Goal: Task Accomplishment & Management: Complete application form

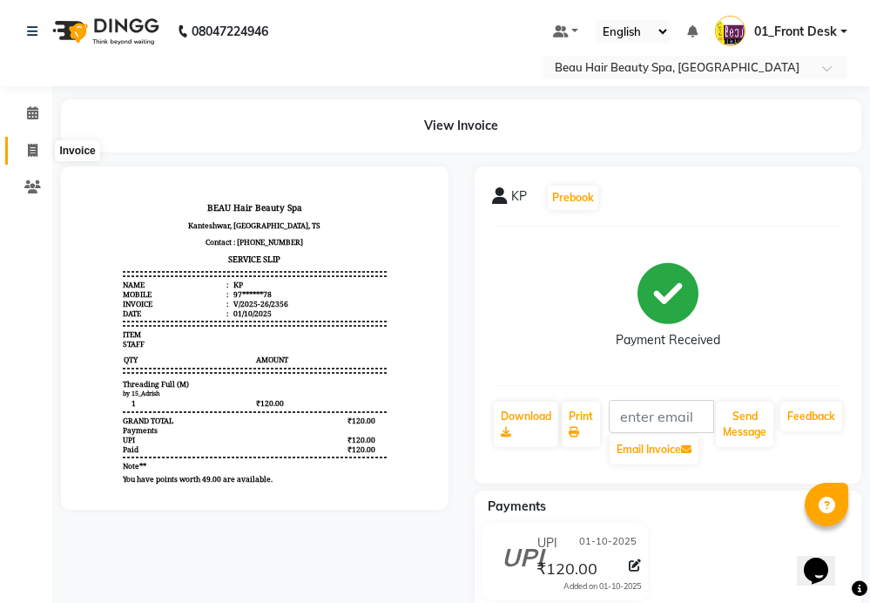
click at [38, 151] on span at bounding box center [32, 151] width 30 height 20
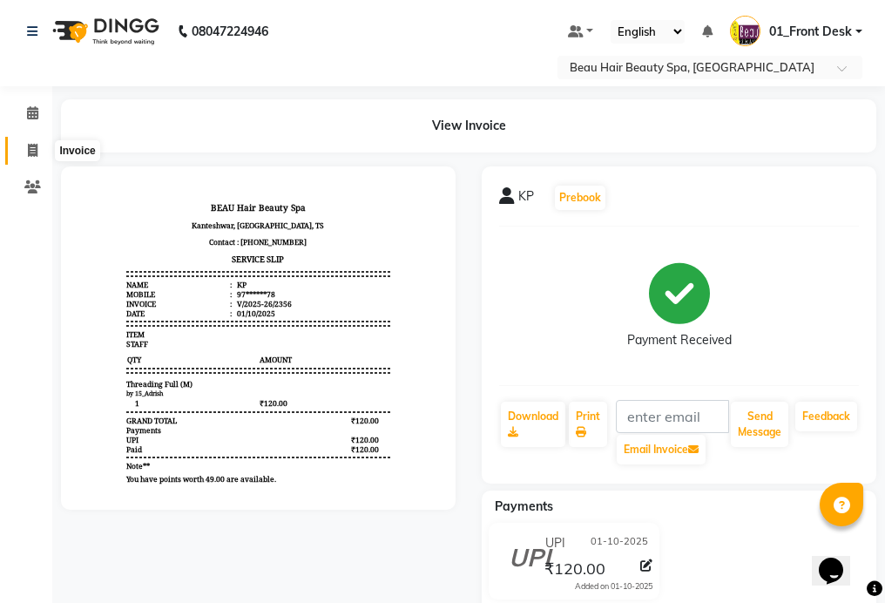
select select "service"
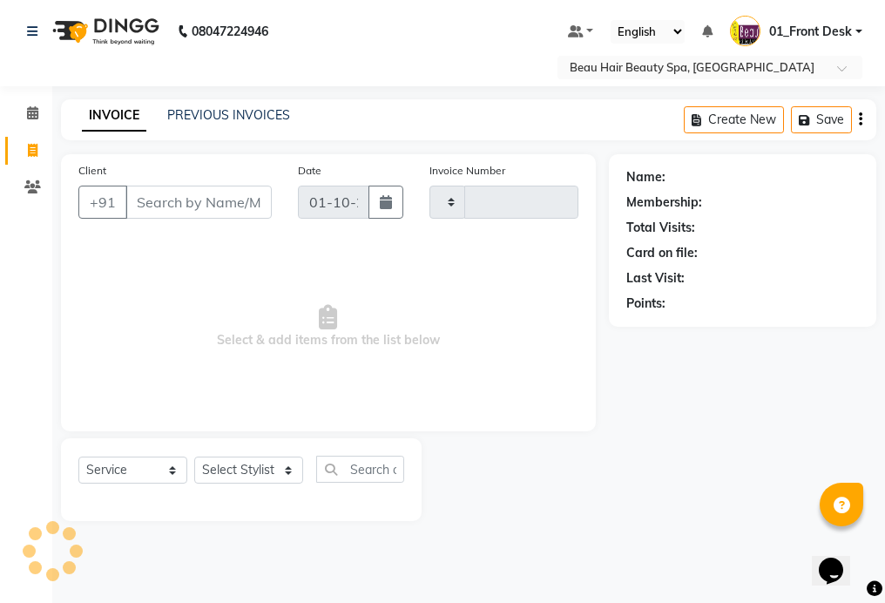
type input "2357"
select select "3470"
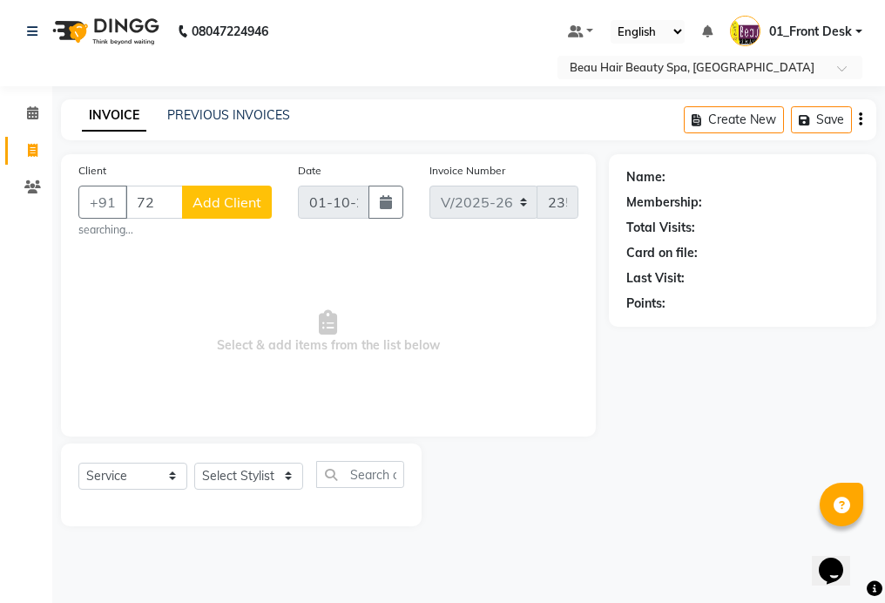
type input "7"
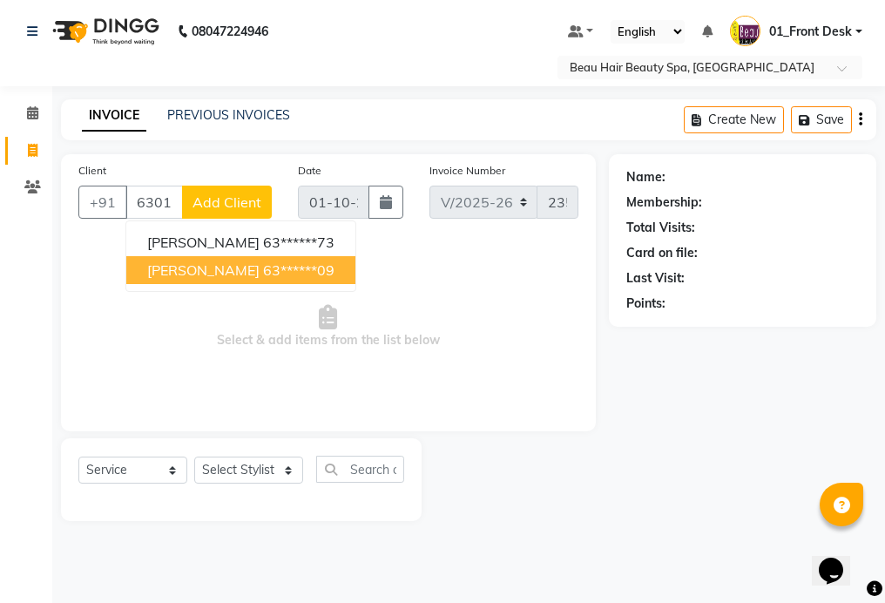
click at [263, 277] on ngb-highlight "63******09" at bounding box center [298, 269] width 71 height 17
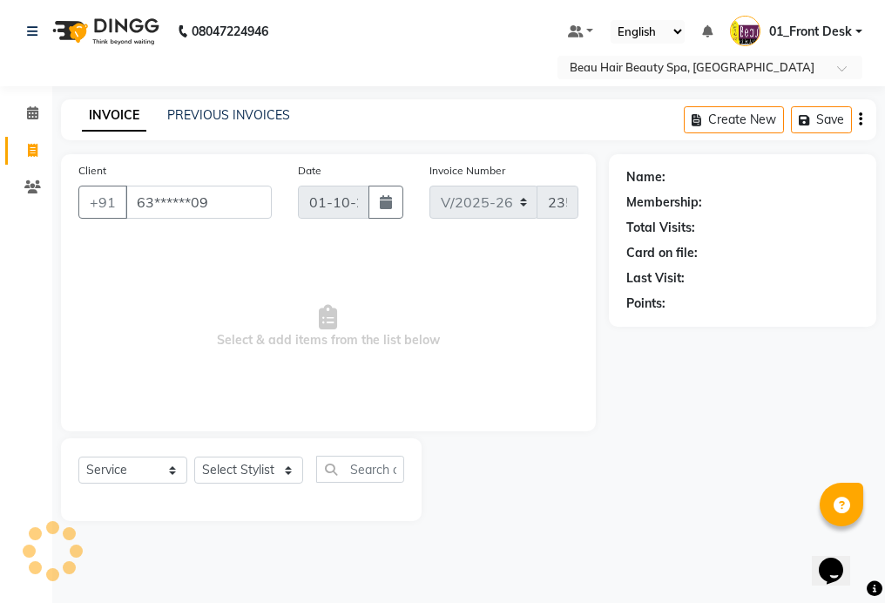
type input "63******09"
select select "1: Object"
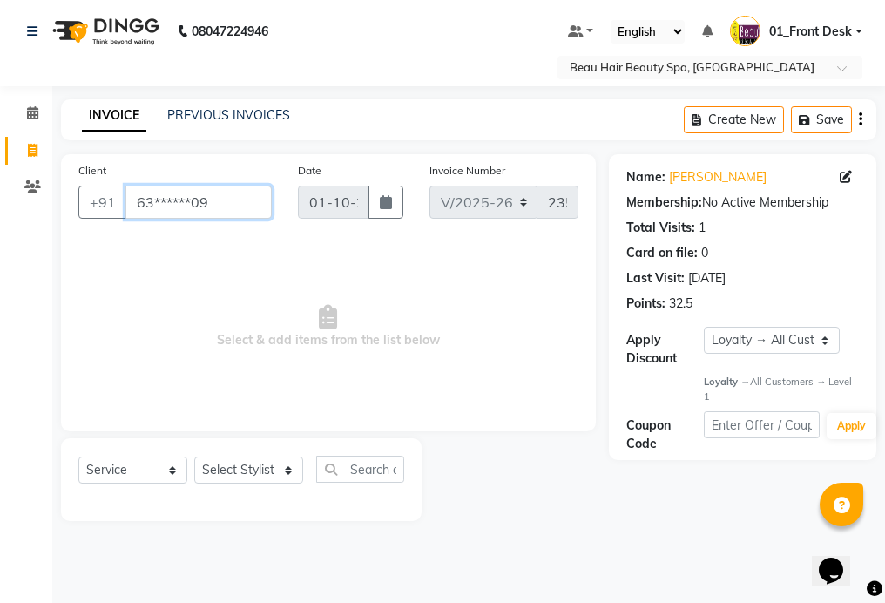
click at [214, 206] on input "63******09" at bounding box center [198, 201] width 146 height 33
type input "6"
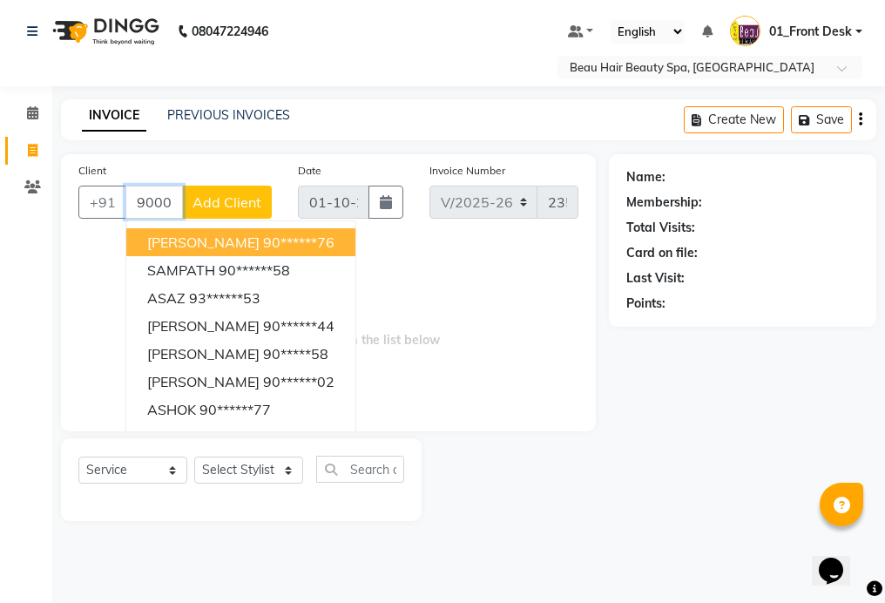
click at [344, 243] on button "[PERSON_NAME] 90******76" at bounding box center [240, 242] width 229 height 28
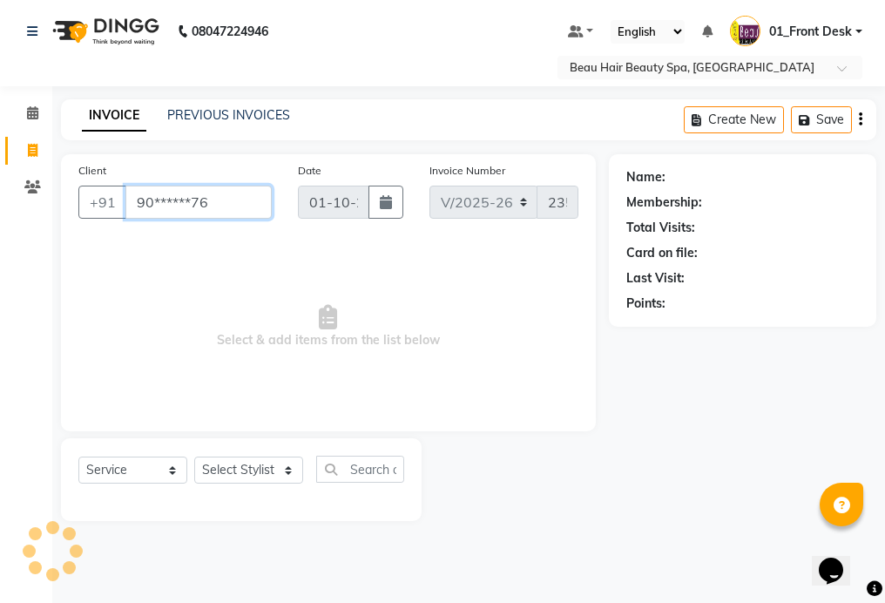
type input "90******76"
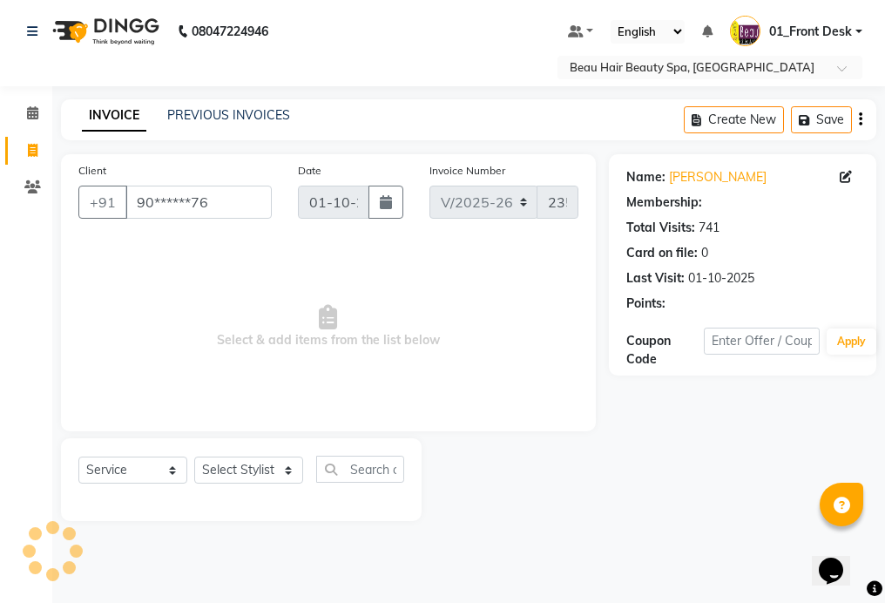
select select "1: Object"
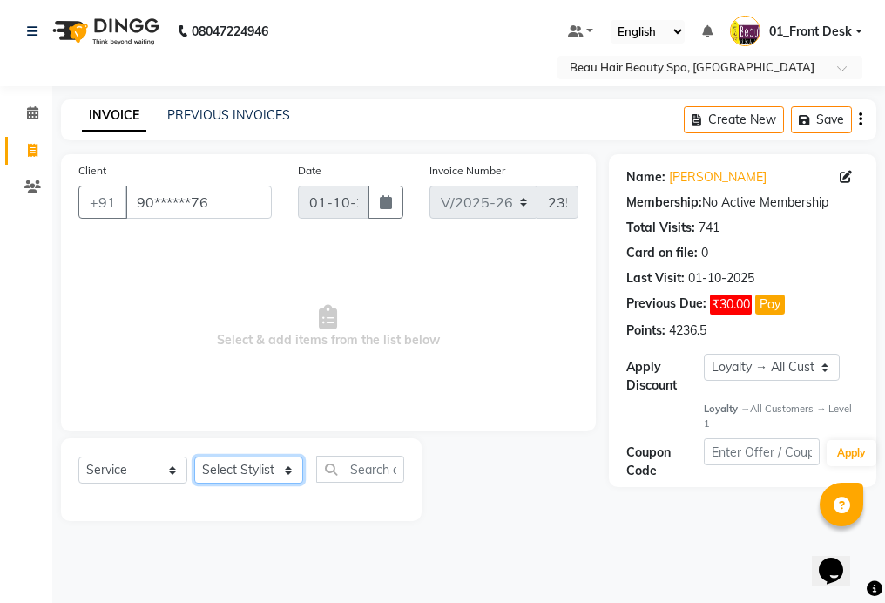
click at [214, 475] on select "Select Stylist 01_Front Desk 04_Lavanya 07_Manjushree 11_Ramesh 15_Adrish 26_Sr…" at bounding box center [248, 469] width 109 height 27
select select "15615"
click at [194, 456] on select "Select Stylist 01_Front Desk 04_Lavanya 07_Manjushree 11_Ramesh 15_Adrish 26_Sr…" at bounding box center [248, 469] width 109 height 27
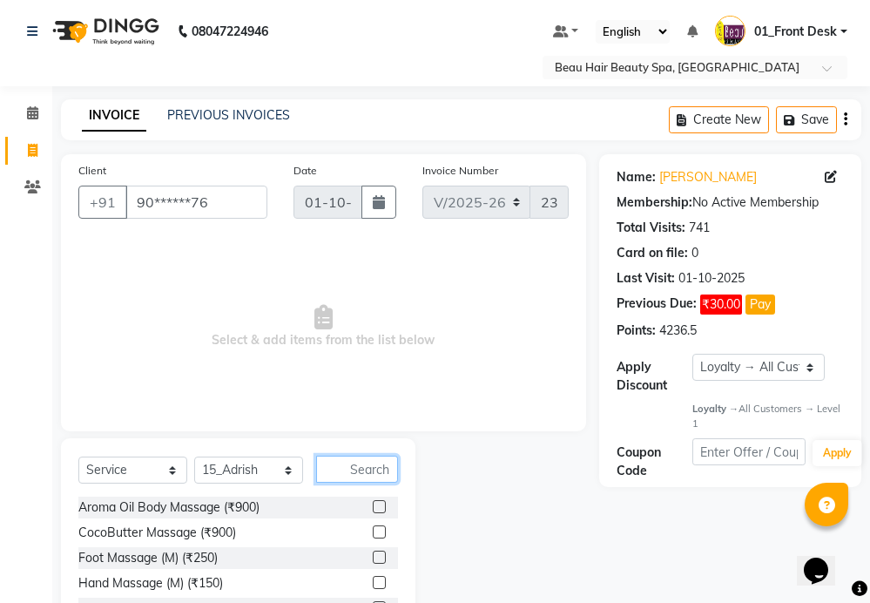
click at [379, 472] on input "text" at bounding box center [357, 468] width 82 height 27
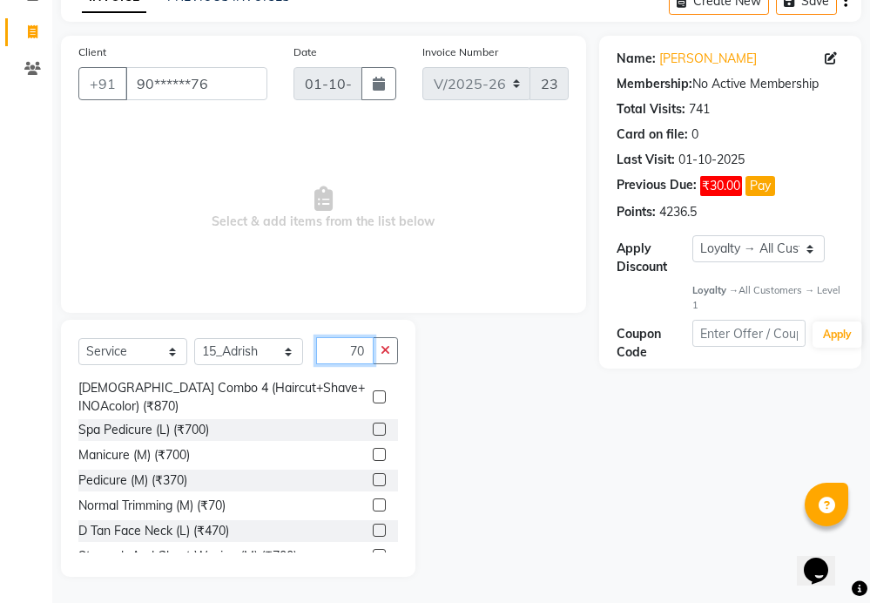
scroll to position [522, 0]
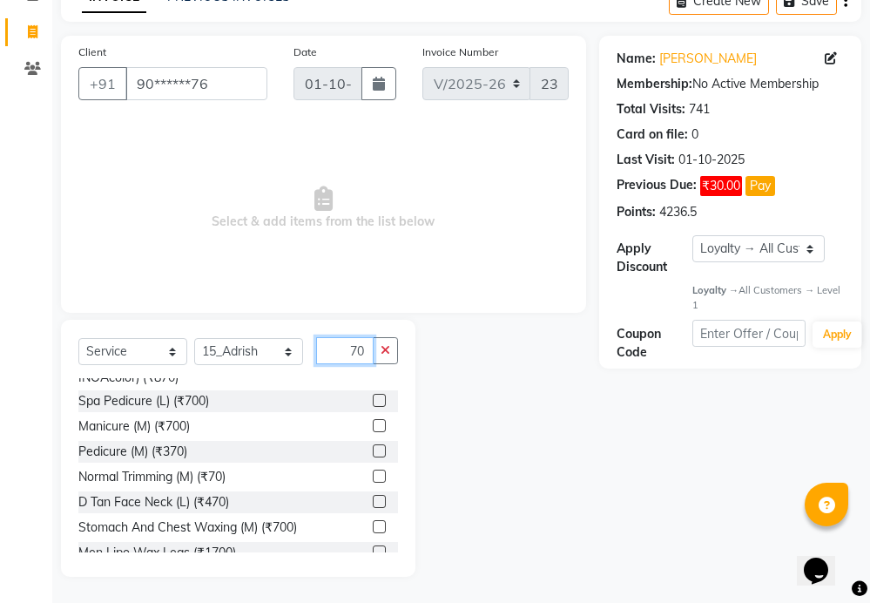
type input "70"
drag, startPoint x: 360, startPoint y: 475, endPoint x: 371, endPoint y: 462, distance: 16.7
click at [373, 475] on label at bounding box center [379, 475] width 13 height 13
click at [373, 475] on input "checkbox" at bounding box center [378, 476] width 11 height 11
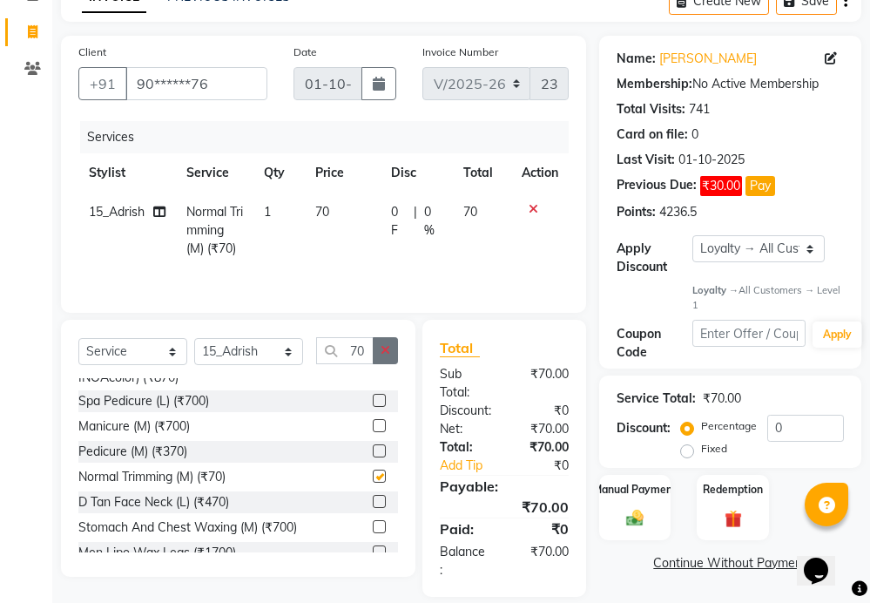
checkbox input "false"
click at [387, 349] on icon "button" at bounding box center [386, 350] width 10 height 12
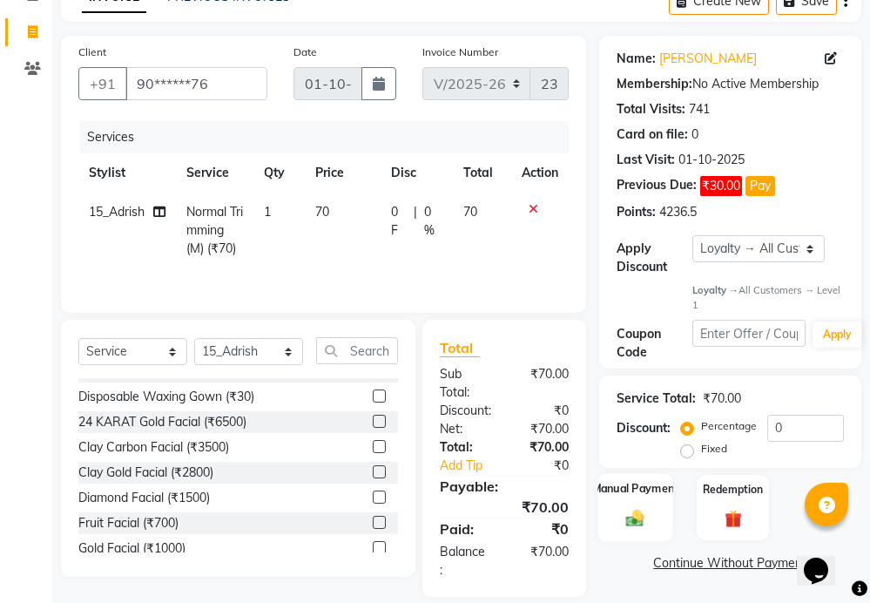
click at [659, 509] on div "Manual Payment" at bounding box center [634, 508] width 75 height 68
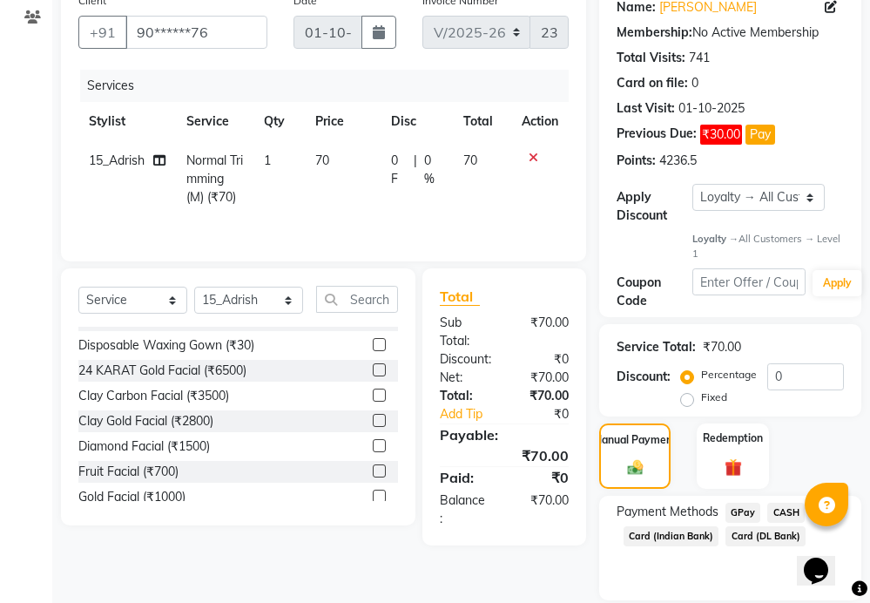
scroll to position [229, 0]
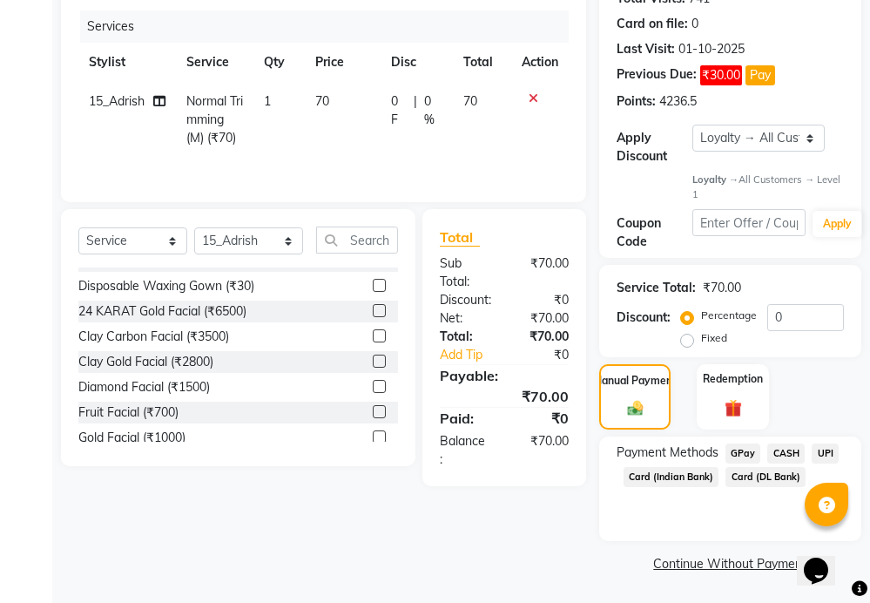
drag, startPoint x: 791, startPoint y: 450, endPoint x: 780, endPoint y: 453, distance: 10.8
click at [790, 449] on span "CASH" at bounding box center [785, 453] width 37 height 20
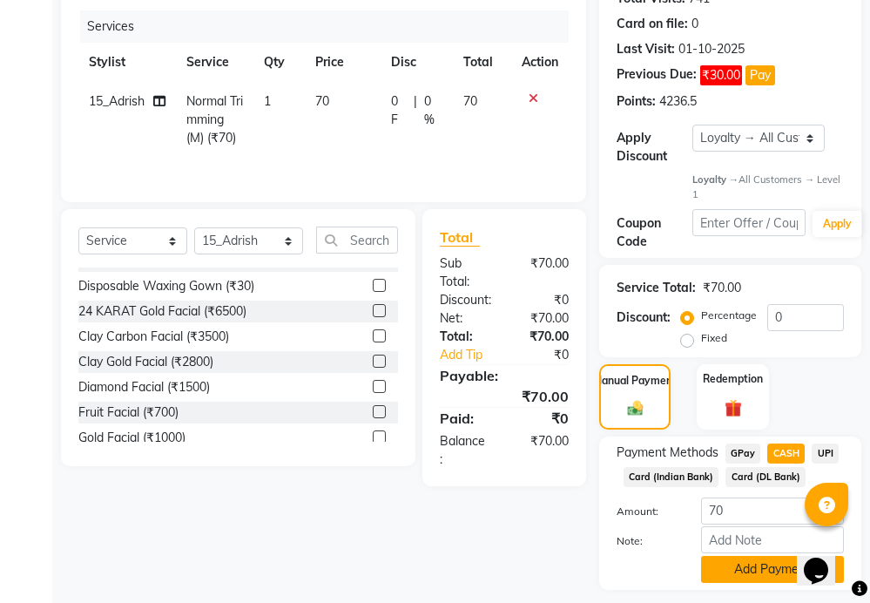
click at [756, 571] on button "Add Payment" at bounding box center [772, 569] width 143 height 27
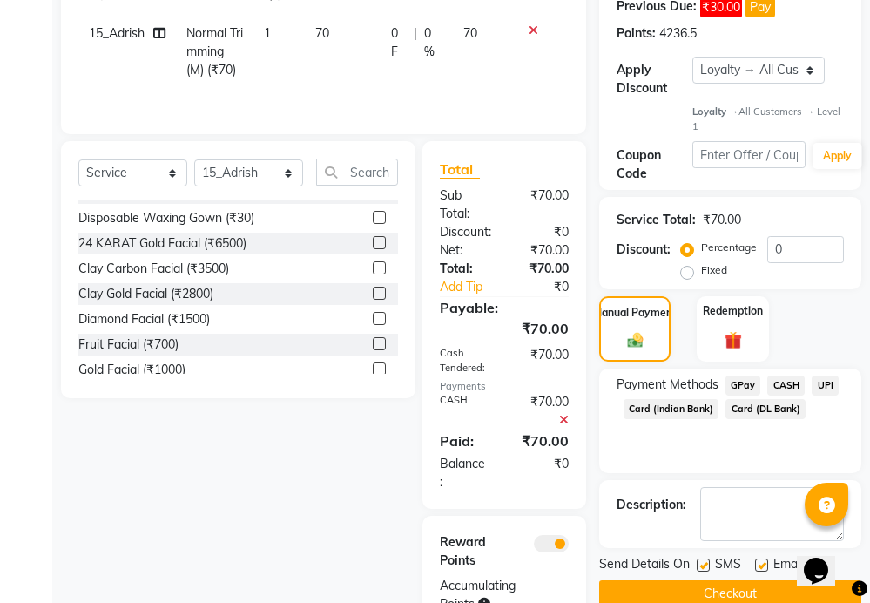
scroll to position [371, 0]
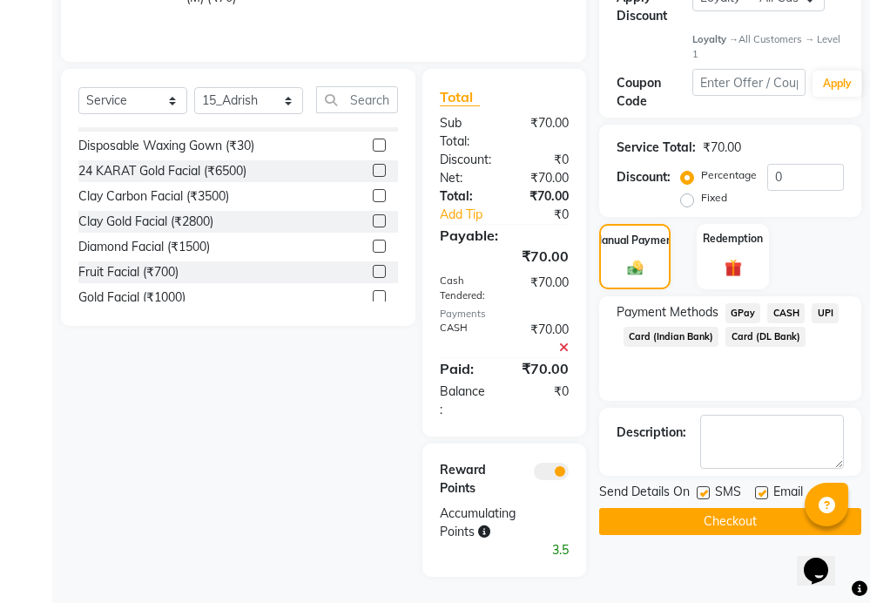
click at [735, 516] on button "Checkout" at bounding box center [730, 521] width 262 height 27
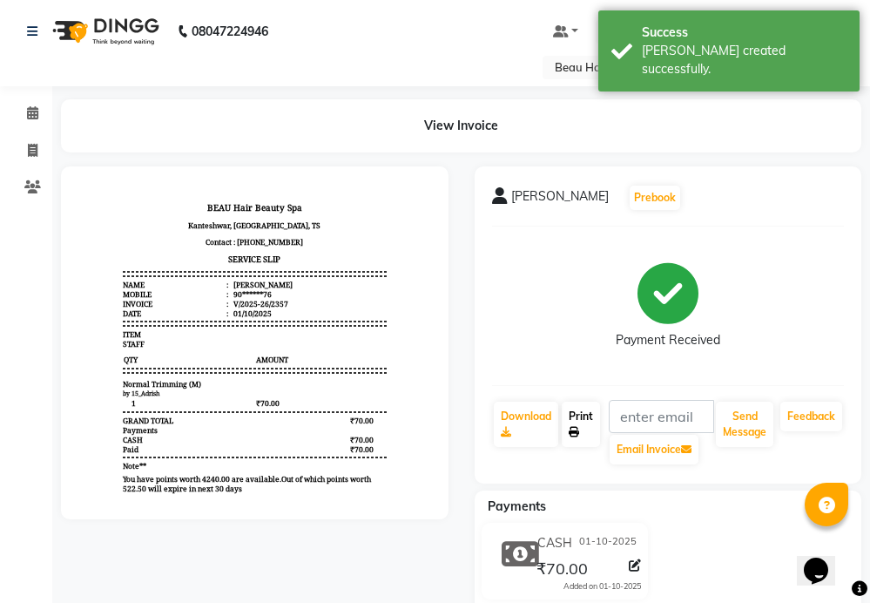
click at [578, 418] on link "Print" at bounding box center [581, 423] width 38 height 45
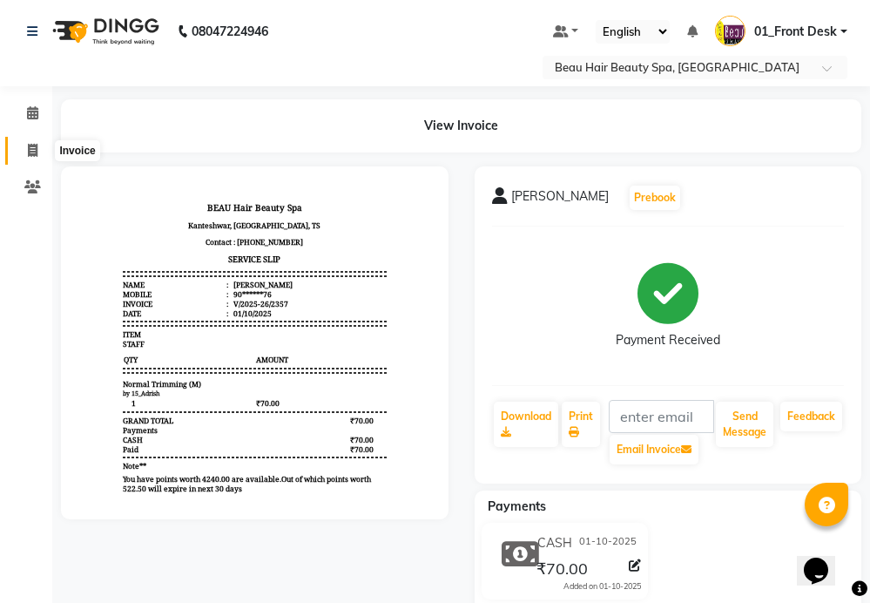
click at [33, 158] on span at bounding box center [32, 151] width 30 height 20
select select "service"
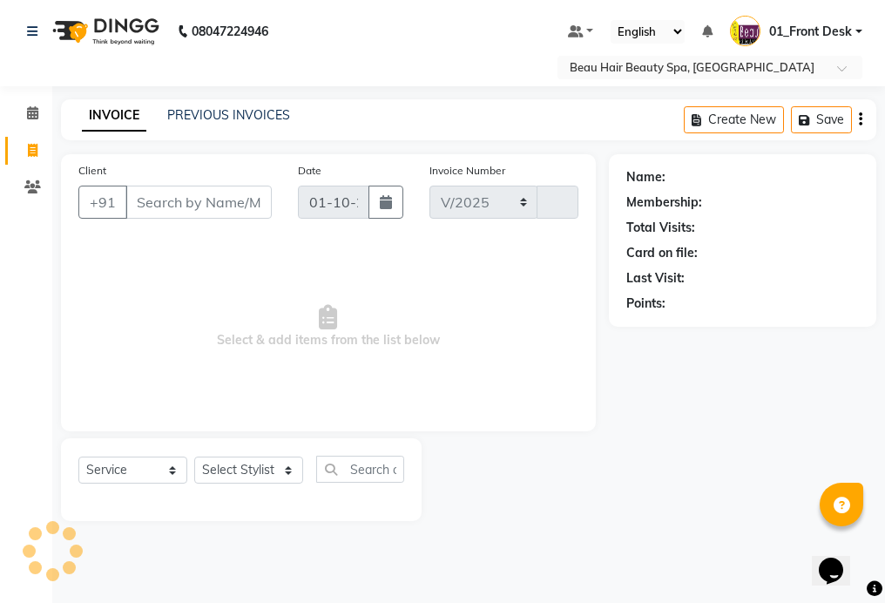
select select "3470"
type input "2358"
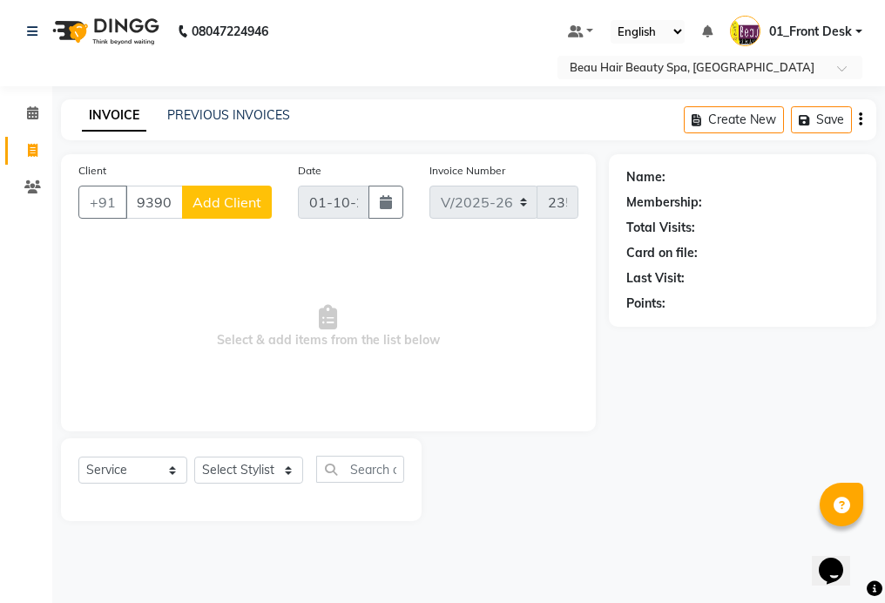
type input "9390510019"
click at [229, 205] on span "Add Client" at bounding box center [226, 201] width 69 height 17
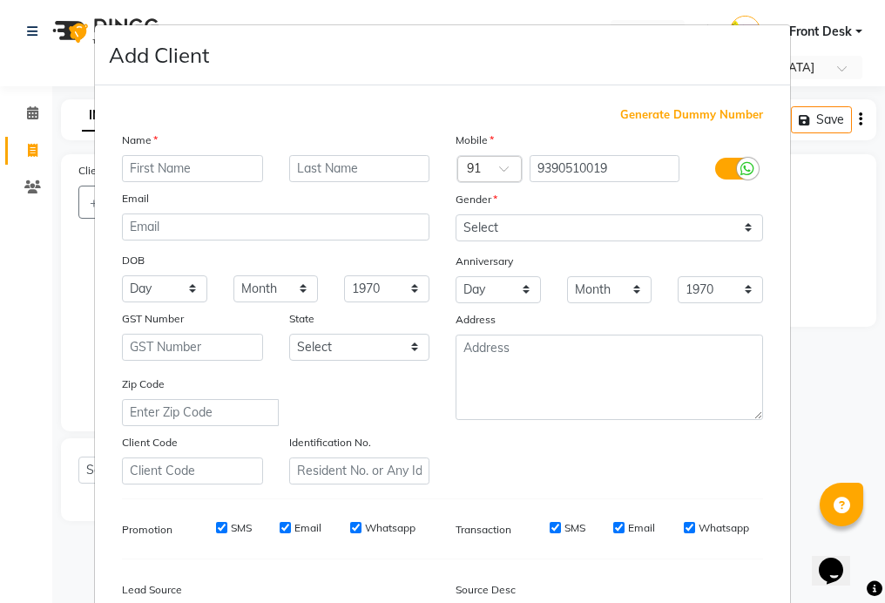
click at [243, 169] on input "text" at bounding box center [192, 168] width 141 height 27
type input "AJMERI"
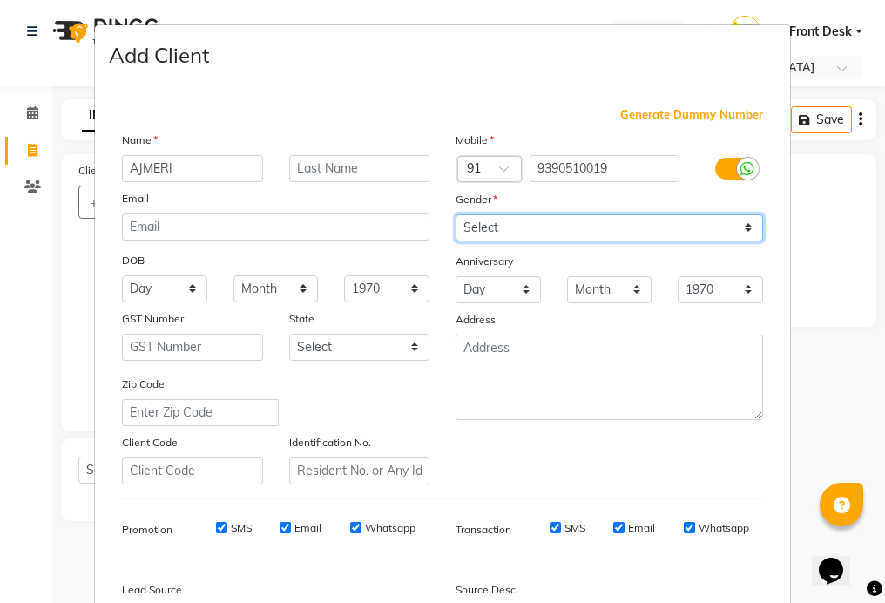
click at [579, 222] on select "Select [DEMOGRAPHIC_DATA] [DEMOGRAPHIC_DATA] Other Prefer Not To Say" at bounding box center [608, 227] width 307 height 27
select select "[DEMOGRAPHIC_DATA]"
click at [455, 214] on select "Select [DEMOGRAPHIC_DATA] [DEMOGRAPHIC_DATA] Other Prefer Not To Say" at bounding box center [608, 227] width 307 height 27
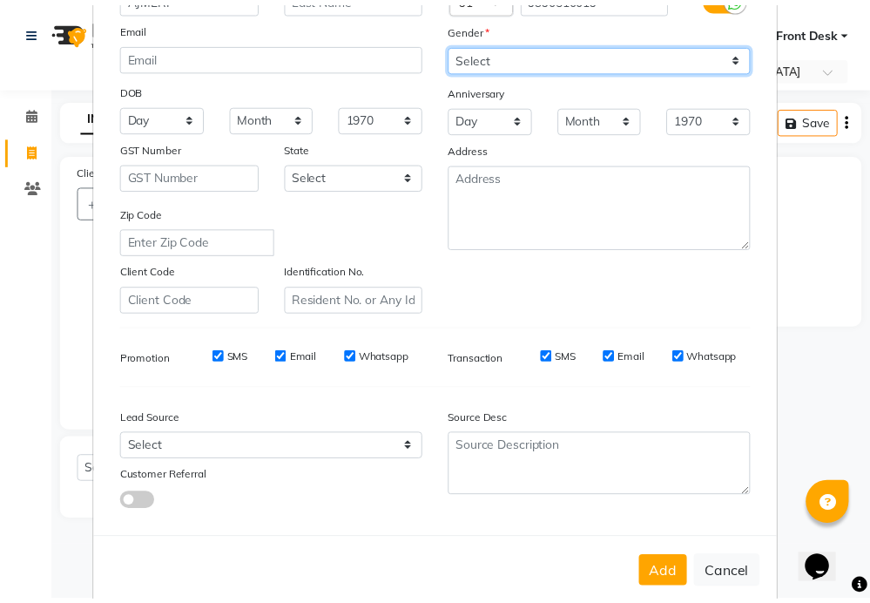
scroll to position [201, 0]
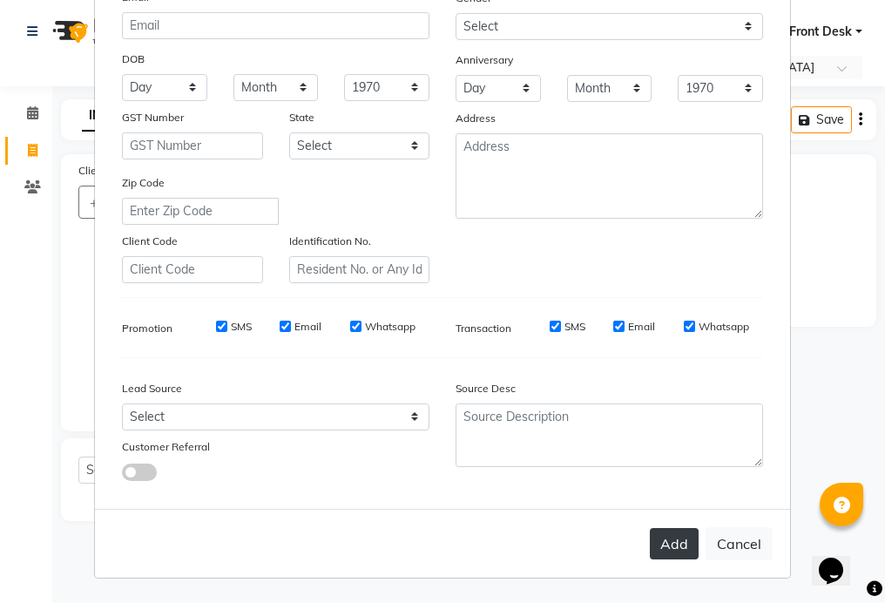
click at [661, 534] on button "Add" at bounding box center [674, 543] width 49 height 31
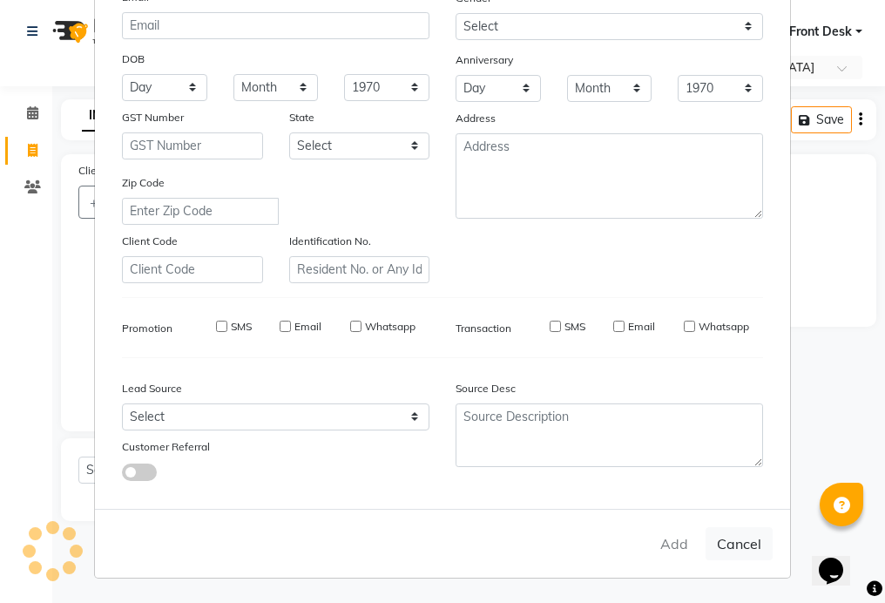
type input "93******19"
select select
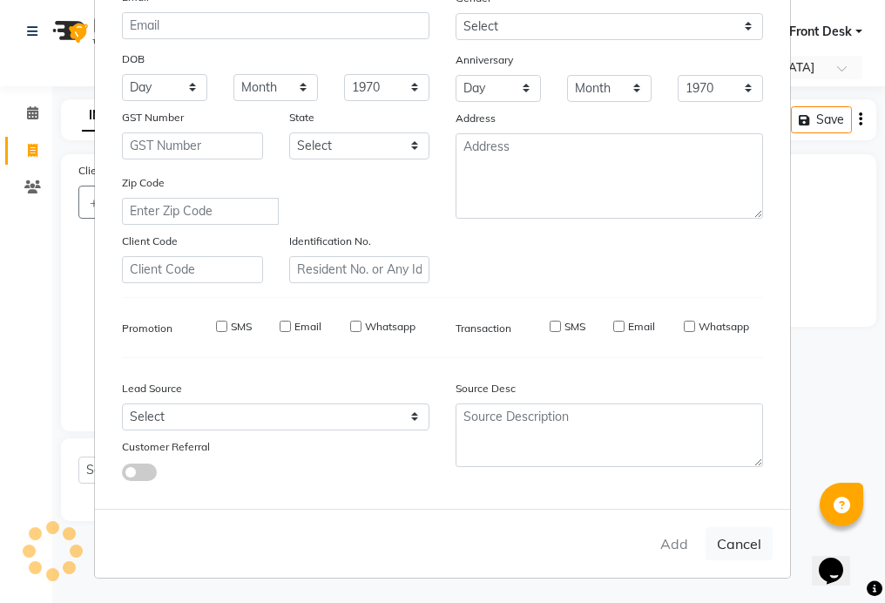
select select
checkbox input "false"
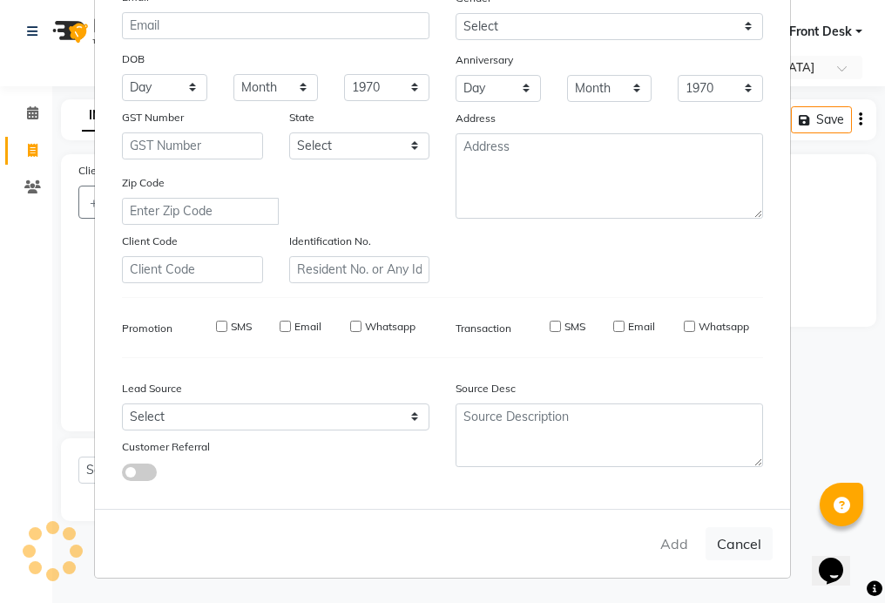
checkbox input "false"
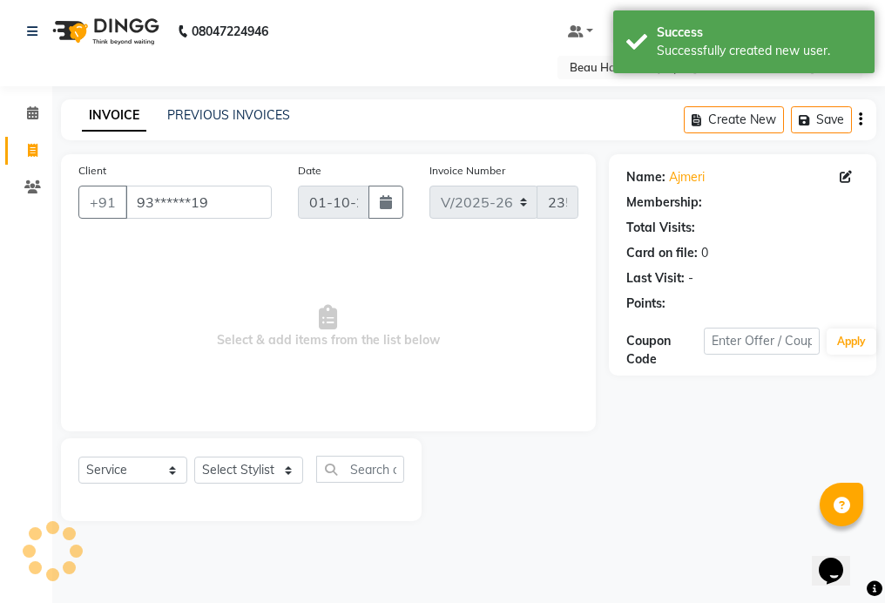
select select "1: Object"
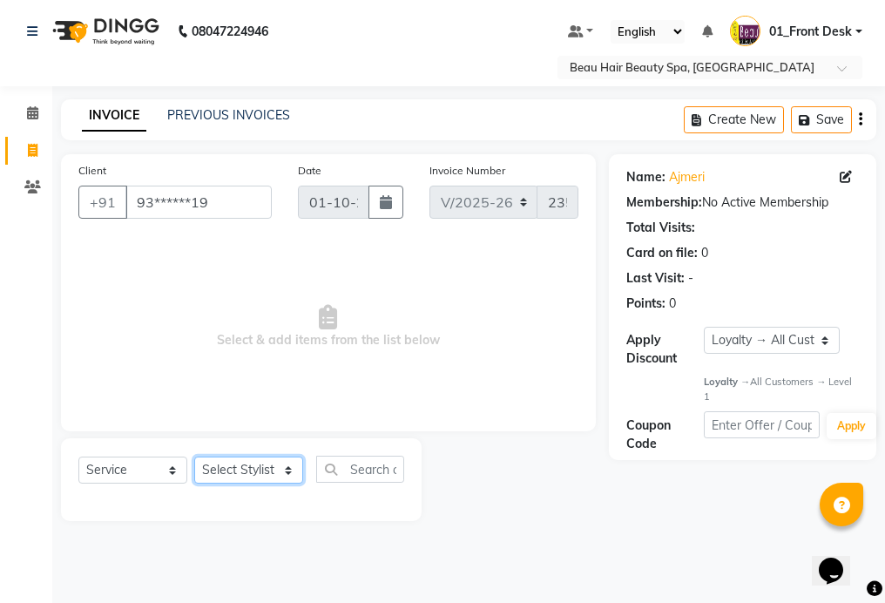
click at [240, 475] on select "Select Stylist 01_Front Desk 04_Lavanya 07_Manjushree 11_Ramesh 15_Adrish 26_Sr…" at bounding box center [248, 469] width 109 height 27
select select "15615"
click at [194, 456] on select "Select Stylist 01_Front Desk 04_Lavanya 07_Manjushree 11_Ramesh 15_Adrish 26_Sr…" at bounding box center [248, 469] width 109 height 27
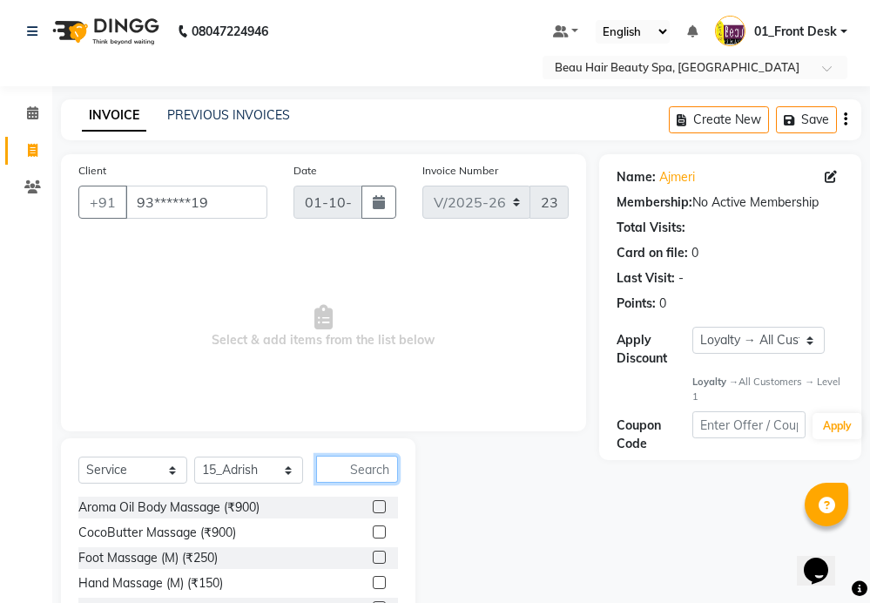
click at [354, 460] on input "text" at bounding box center [357, 468] width 82 height 27
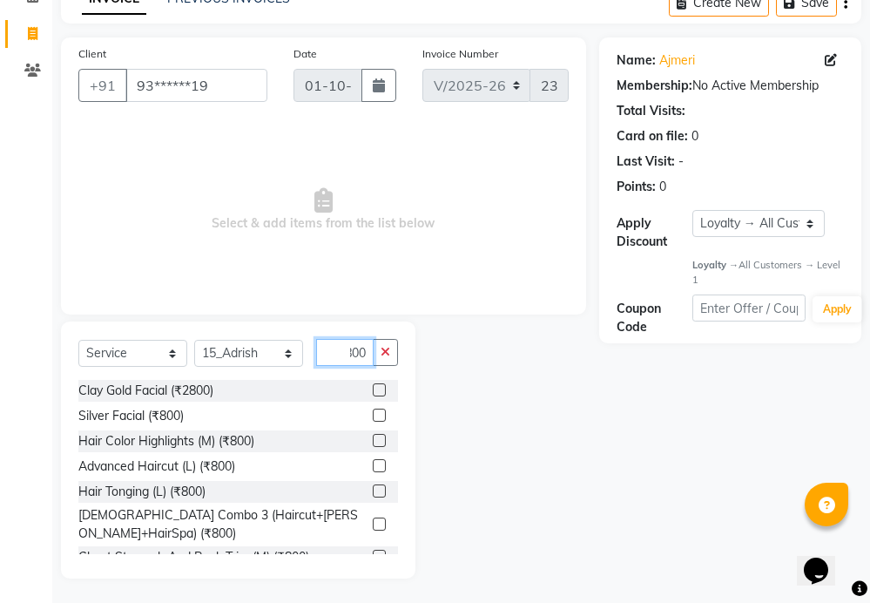
scroll to position [118, 0]
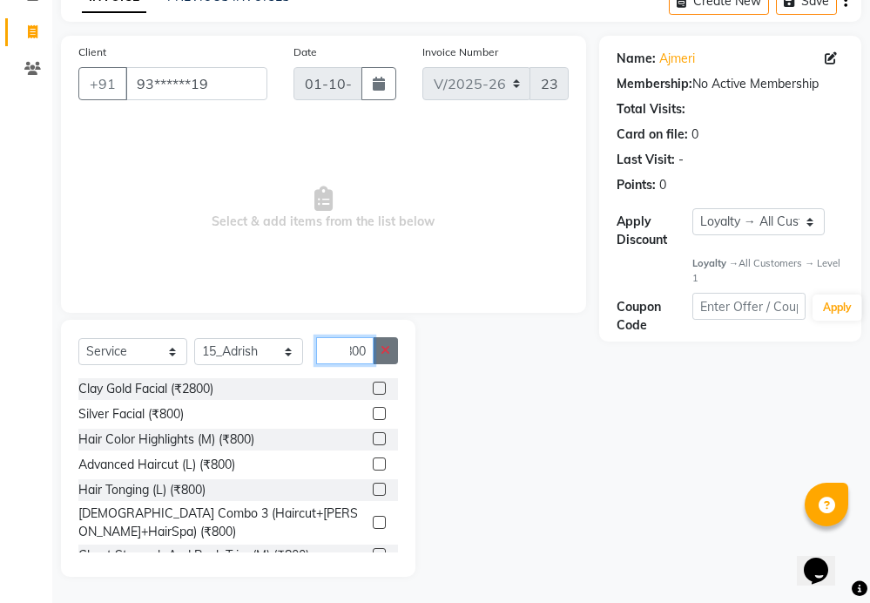
type input "800"
click at [389, 351] on icon "button" at bounding box center [386, 350] width 10 height 12
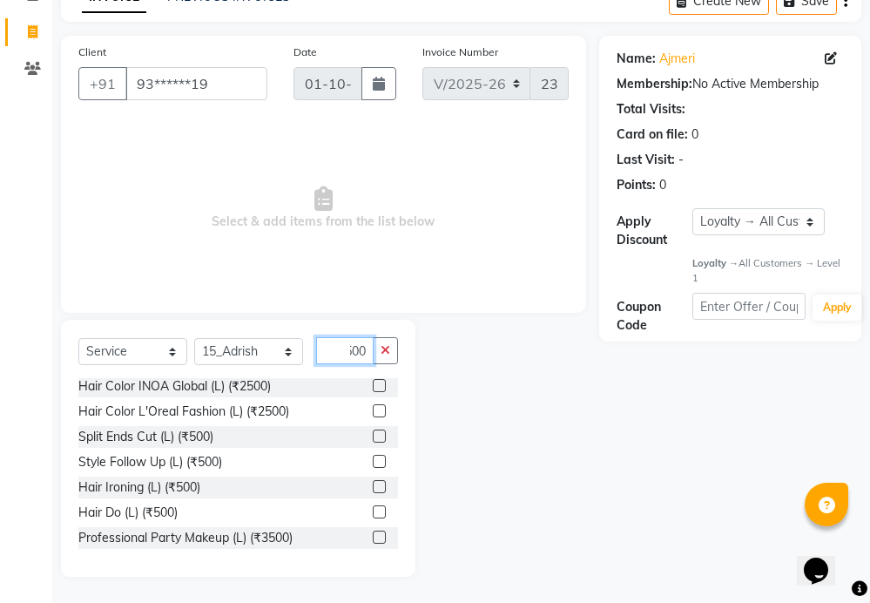
scroll to position [174, 0]
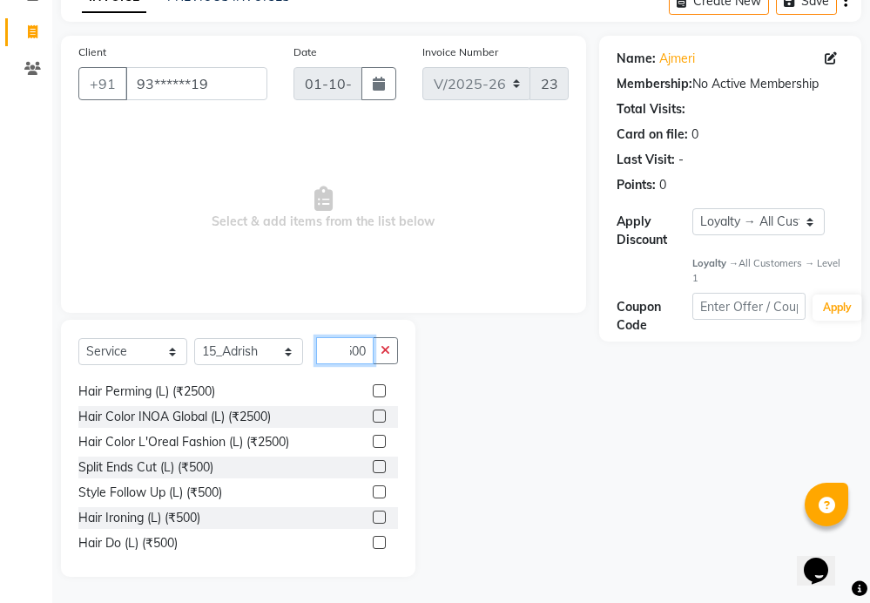
type input "500"
click at [373, 464] on label at bounding box center [379, 466] width 13 height 13
click at [373, 464] on input "checkbox" at bounding box center [378, 466] width 11 height 11
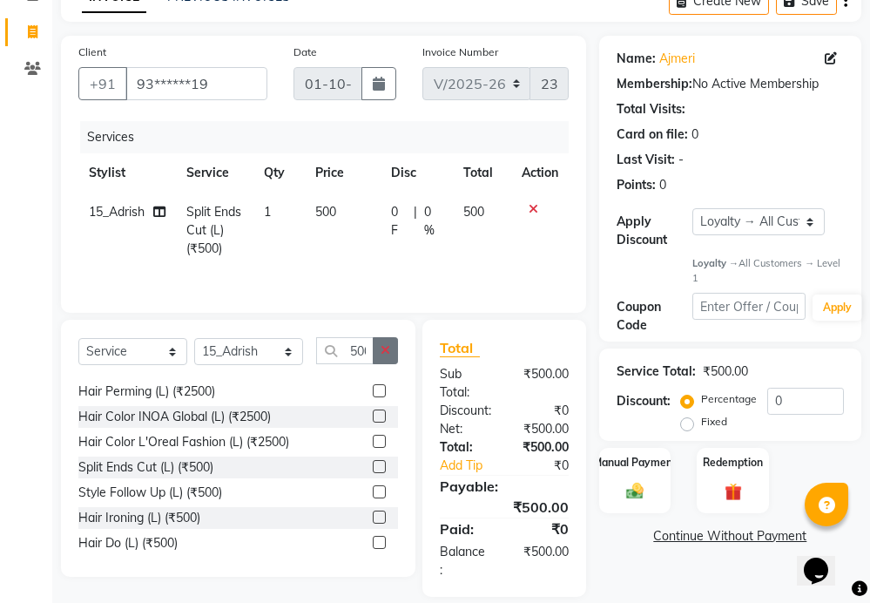
checkbox input "false"
click at [382, 348] on icon "button" at bounding box center [386, 350] width 10 height 12
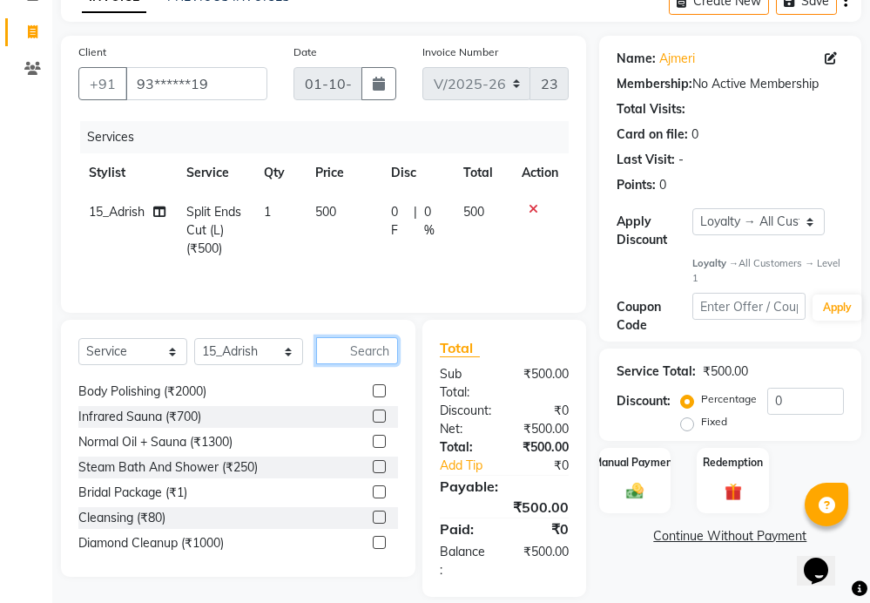
scroll to position [1083, 0]
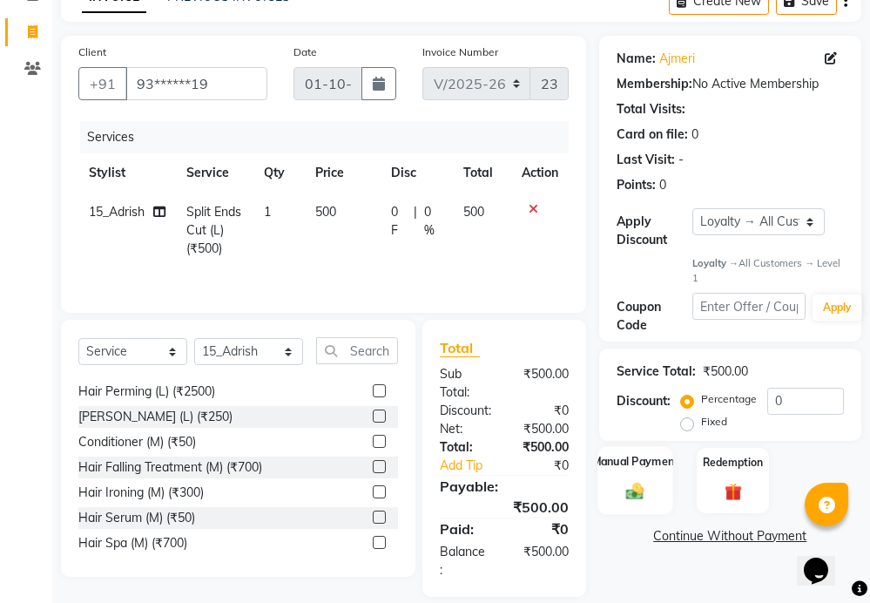
click at [641, 488] on img at bounding box center [634, 491] width 29 height 21
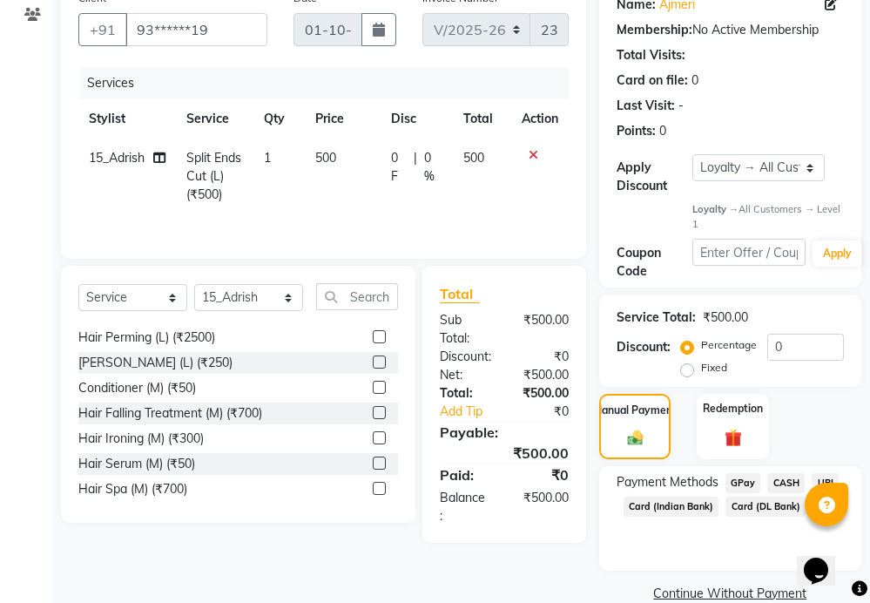
scroll to position [202, 0]
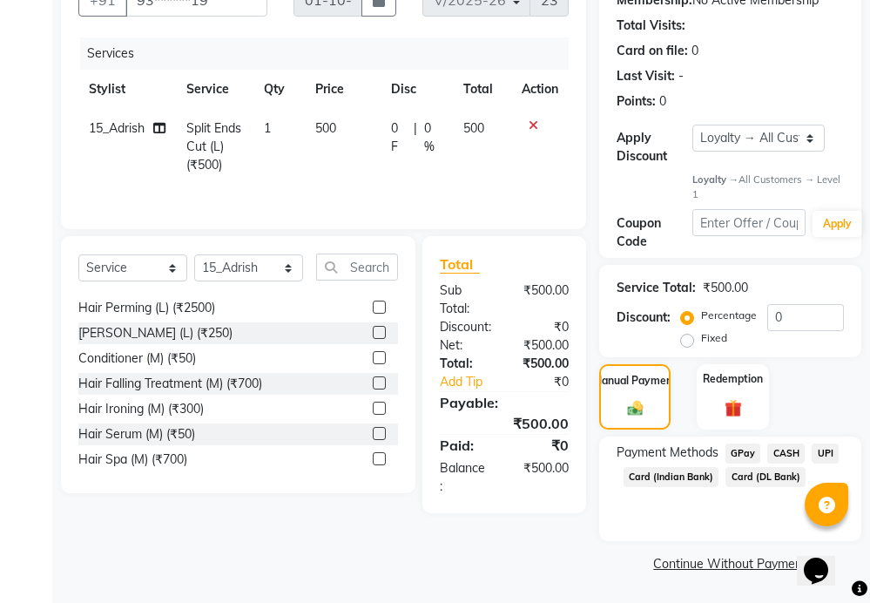
click at [834, 451] on span "UPI" at bounding box center [825, 453] width 27 height 20
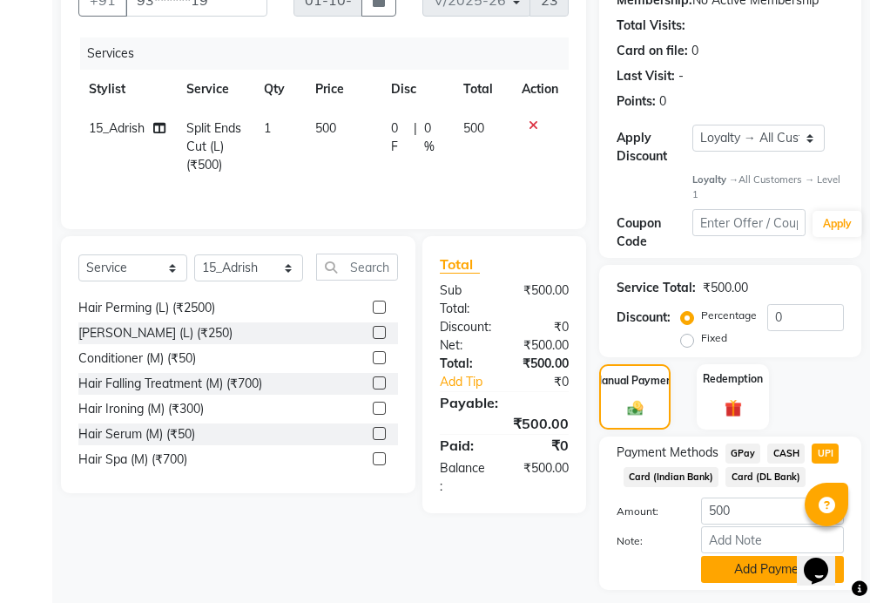
click at [756, 565] on button "Add Payment" at bounding box center [772, 569] width 143 height 27
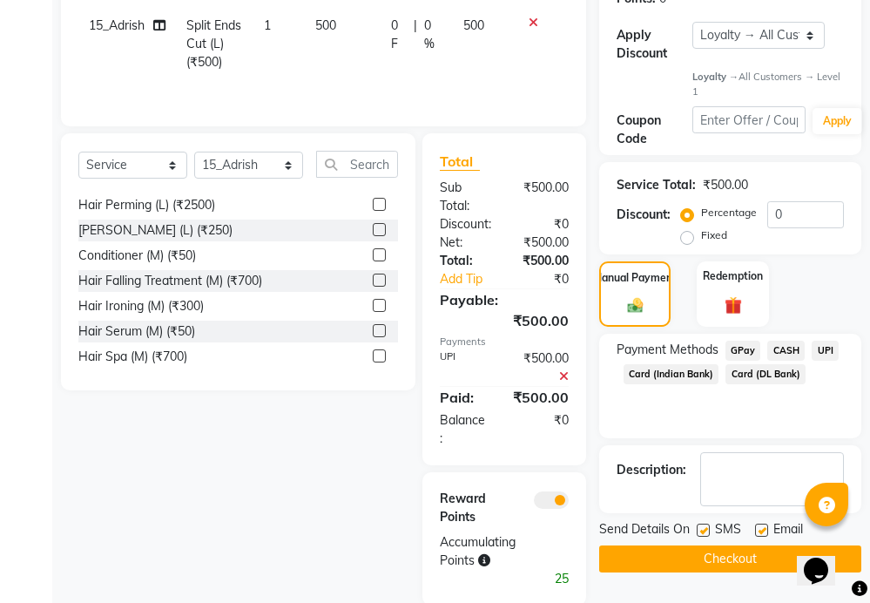
scroll to position [335, 0]
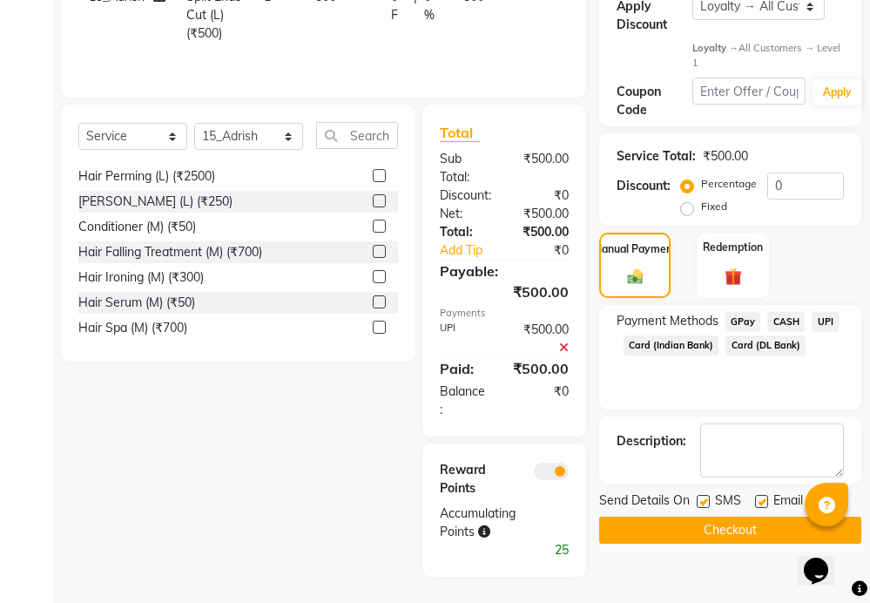
click at [731, 530] on button "Checkout" at bounding box center [730, 529] width 262 height 27
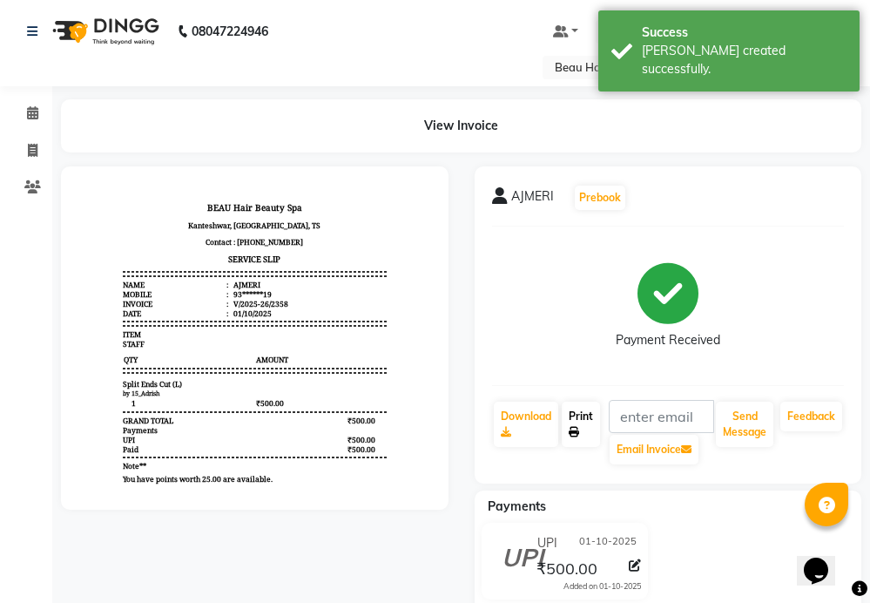
click at [575, 414] on link "Print" at bounding box center [581, 423] width 38 height 45
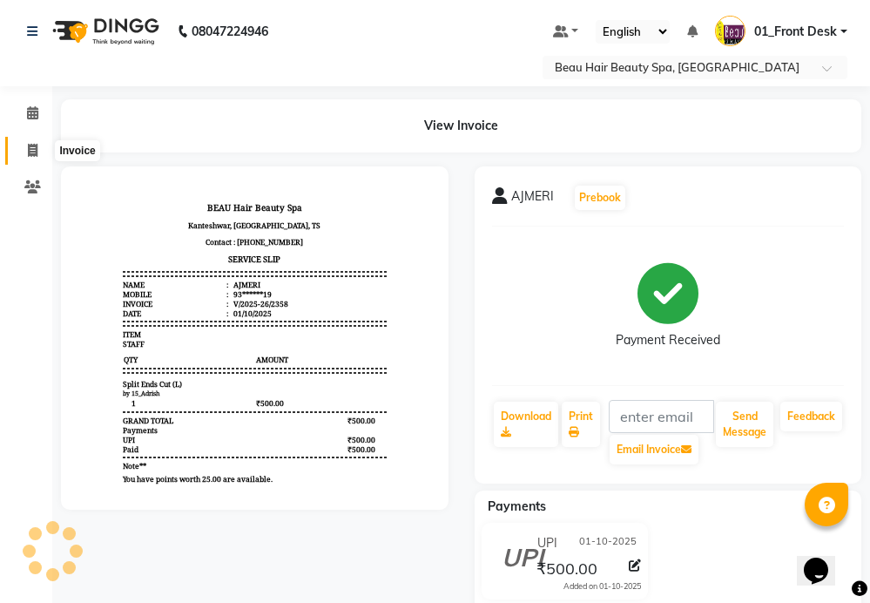
click at [28, 152] on icon at bounding box center [33, 150] width 10 height 13
select select "service"
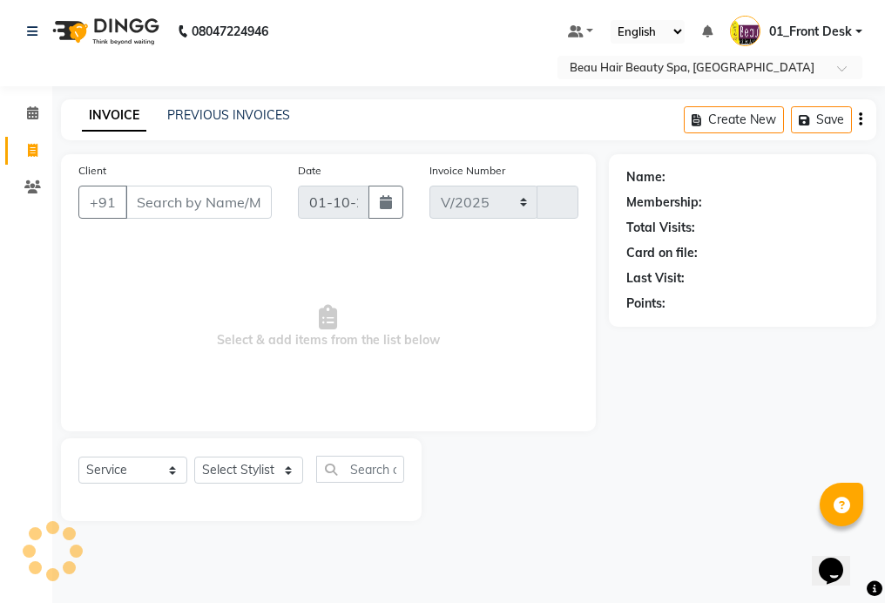
select select "3470"
type input "2359"
click at [254, 471] on select "Select Stylist 01_Front Desk 04_Lavanya 07_Manjushree 11_Ramesh 15_Adrish 26_Sr…" at bounding box center [248, 469] width 109 height 27
select select "15615"
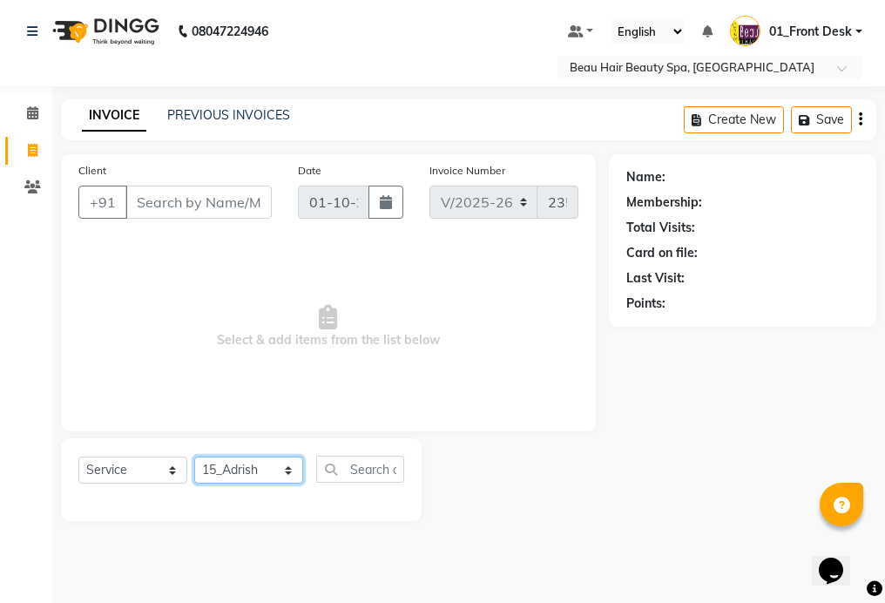
click at [194, 456] on select "Select Stylist 01_Front Desk 04_Lavanya 07_Manjushree 11_Ramesh 15_Adrish 26_Sr…" at bounding box center [248, 469] width 109 height 27
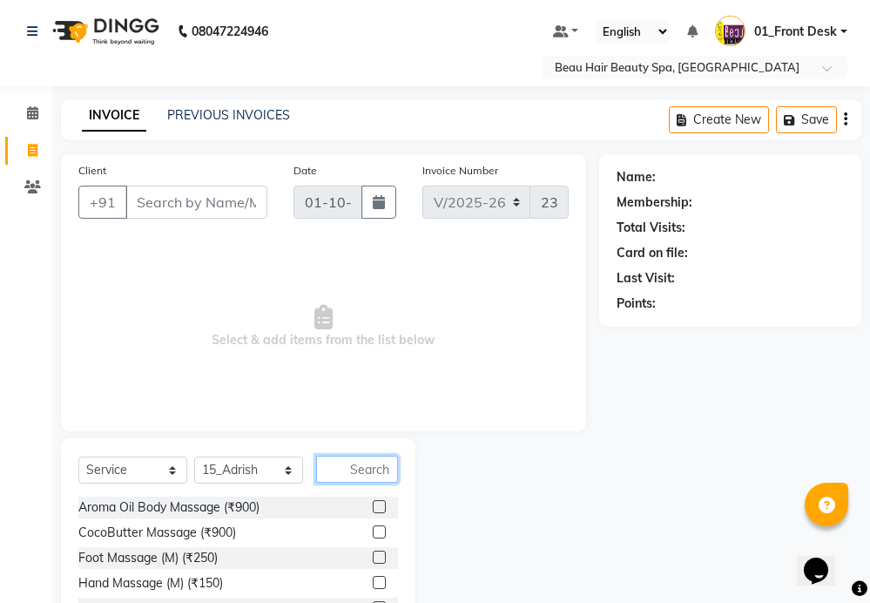
click at [347, 465] on input "text" at bounding box center [357, 468] width 82 height 27
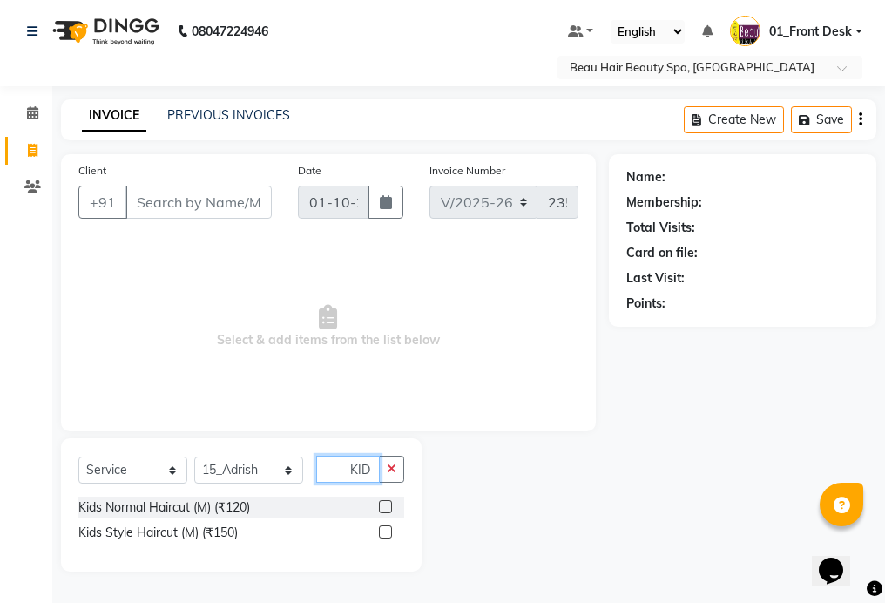
type input "KID"
click at [386, 506] on label at bounding box center [385, 506] width 13 height 13
click at [386, 506] on input "checkbox" at bounding box center [384, 507] width 11 height 11
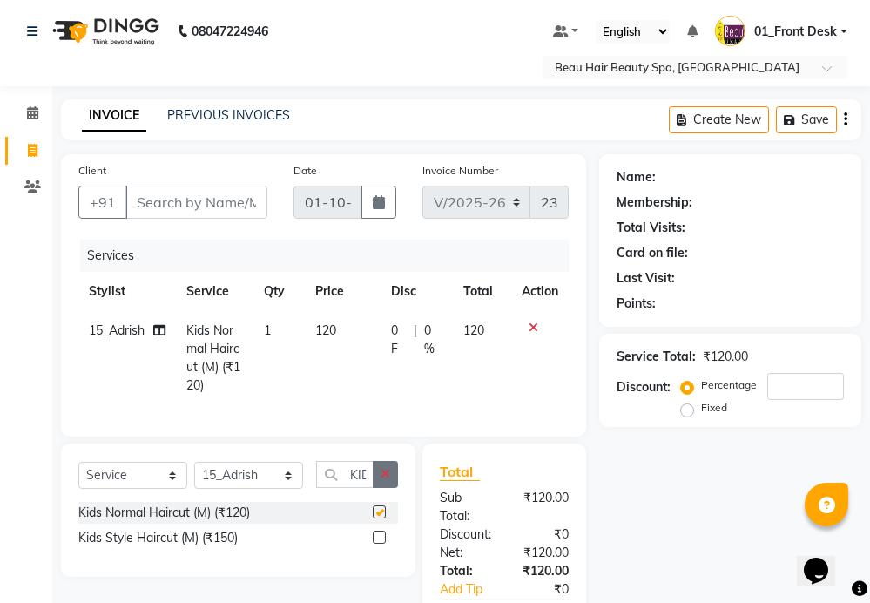
checkbox input "false"
click at [384, 480] on icon "button" at bounding box center [386, 474] width 10 height 12
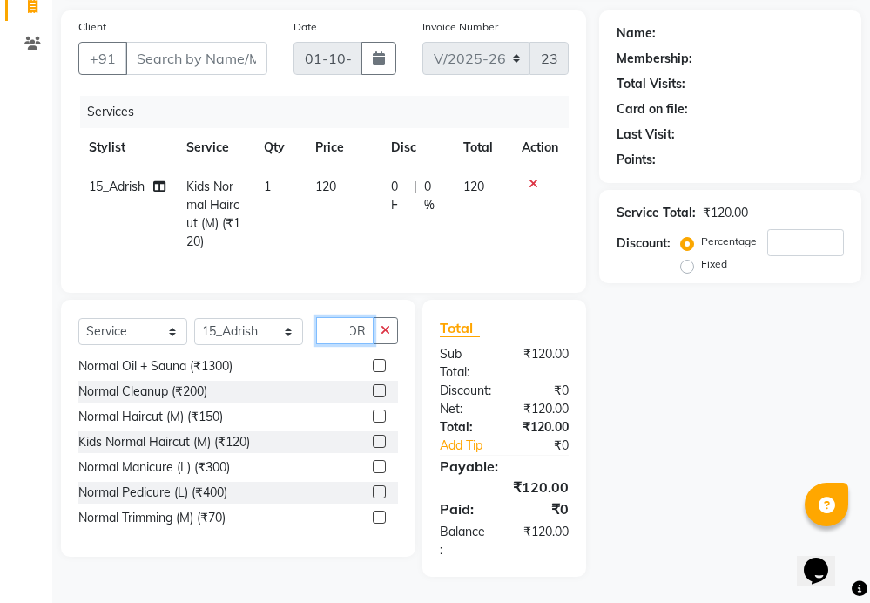
scroll to position [158, 0]
type input "NOR"
click at [373, 518] on label at bounding box center [379, 516] width 13 height 13
click at [373, 518] on input "checkbox" at bounding box center [378, 517] width 11 height 11
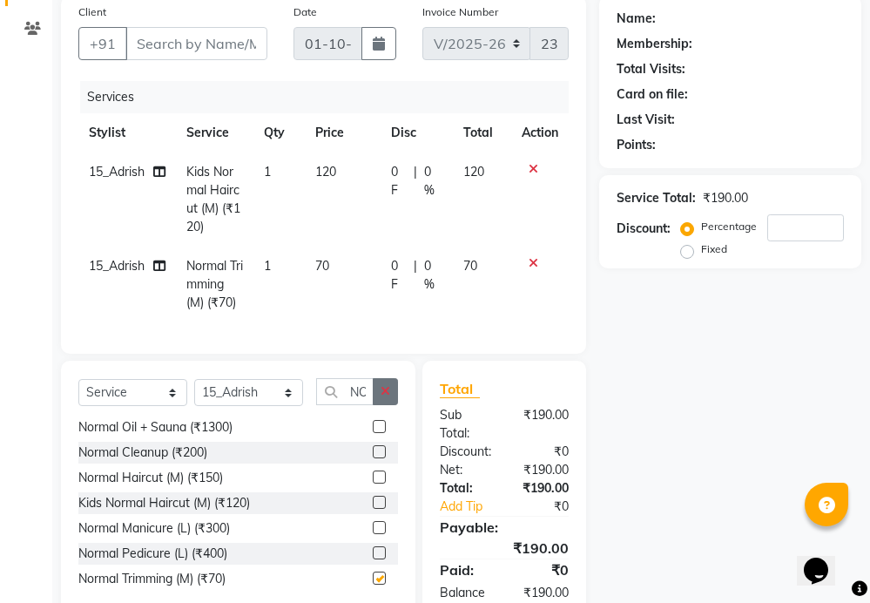
checkbox input "false"
click at [381, 397] on button "button" at bounding box center [385, 391] width 25 height 27
click at [374, 397] on input "text" at bounding box center [344, 391] width 57 height 27
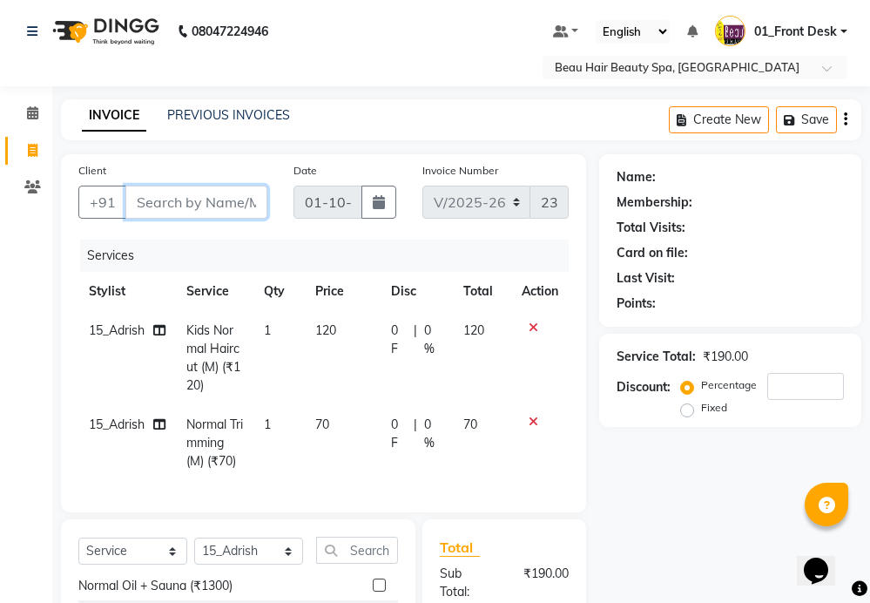
click at [143, 203] on input "Client" at bounding box center [196, 201] width 142 height 33
type input "8"
type input "0"
type input "885558945"
click at [211, 193] on span "Add Client" at bounding box center [222, 201] width 69 height 17
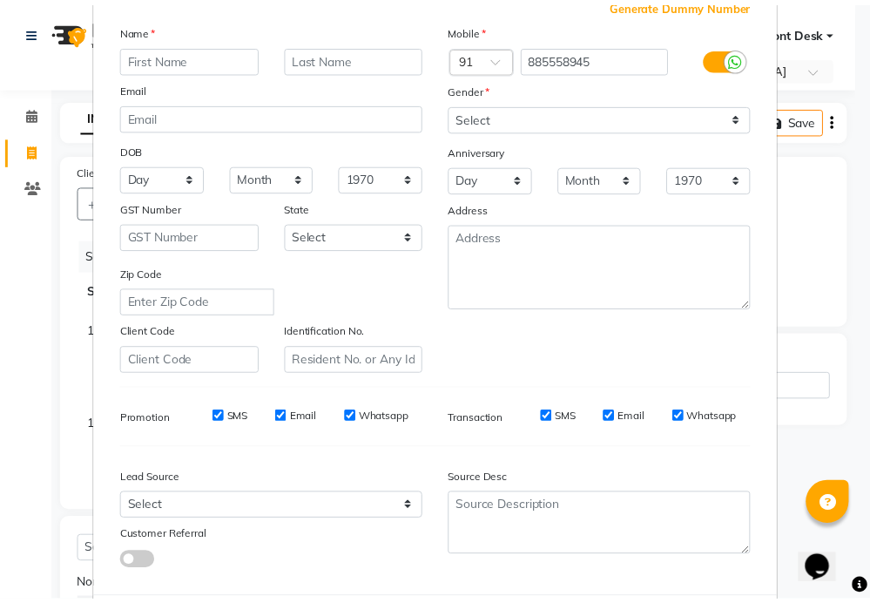
scroll to position [201, 0]
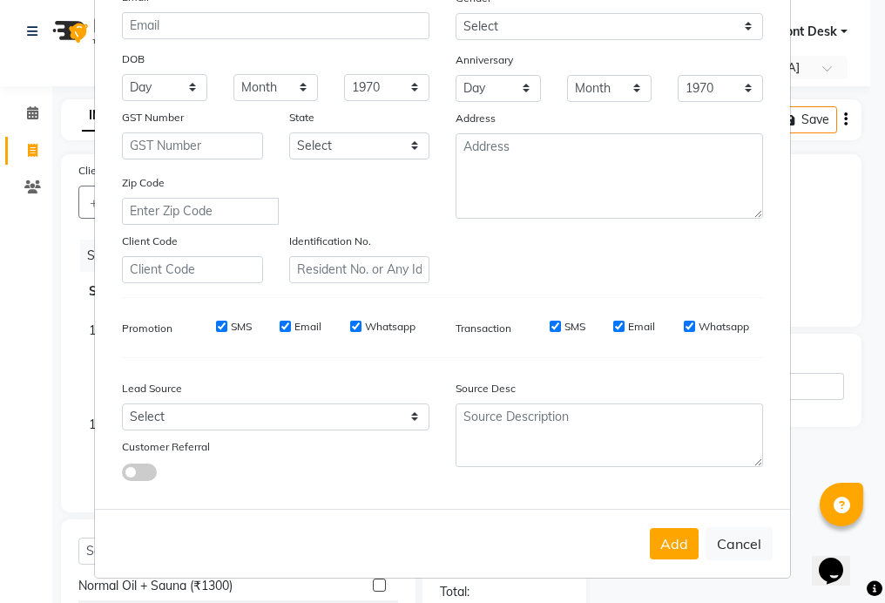
drag, startPoint x: 721, startPoint y: 541, endPoint x: 715, endPoint y: 530, distance: 12.1
click at [720, 537] on button "Cancel" at bounding box center [738, 543] width 67 height 33
select select
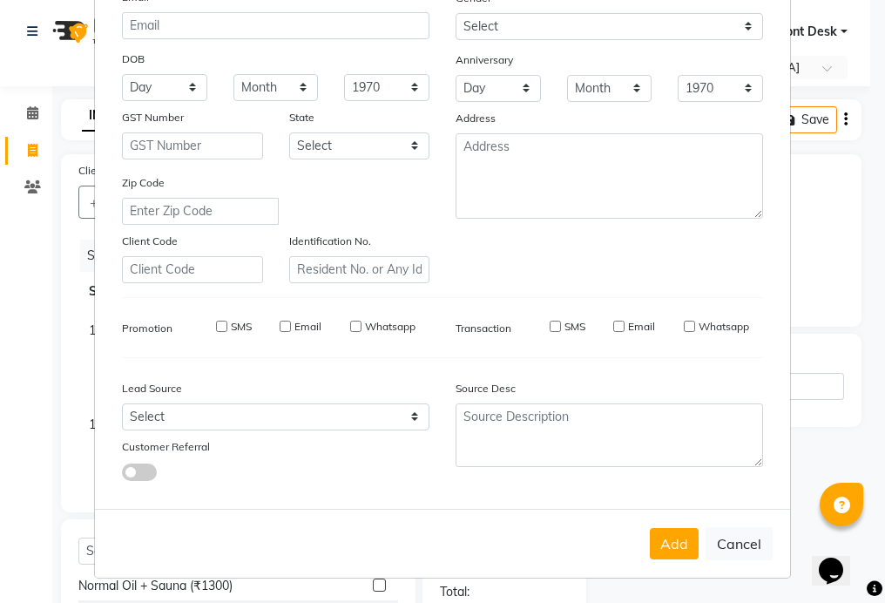
select select
checkbox input "false"
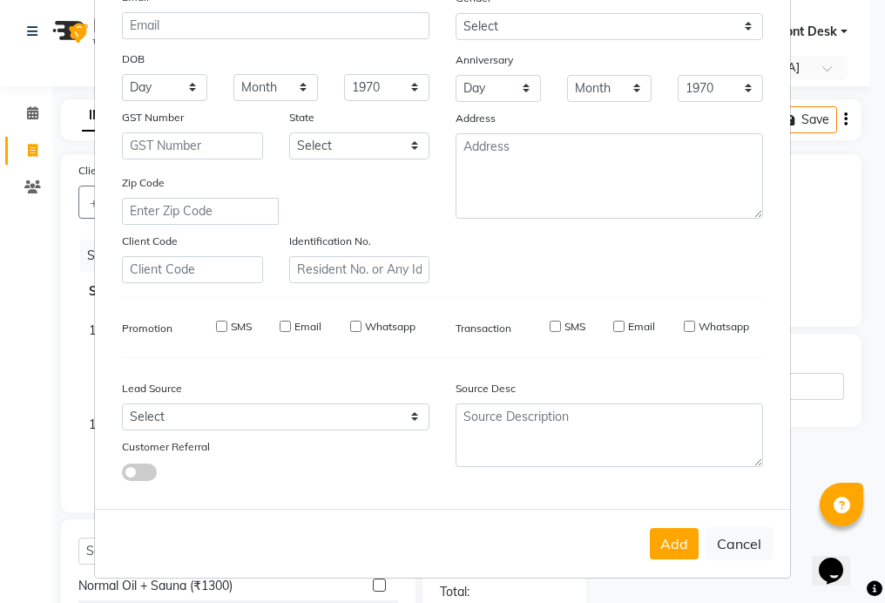
checkbox input "false"
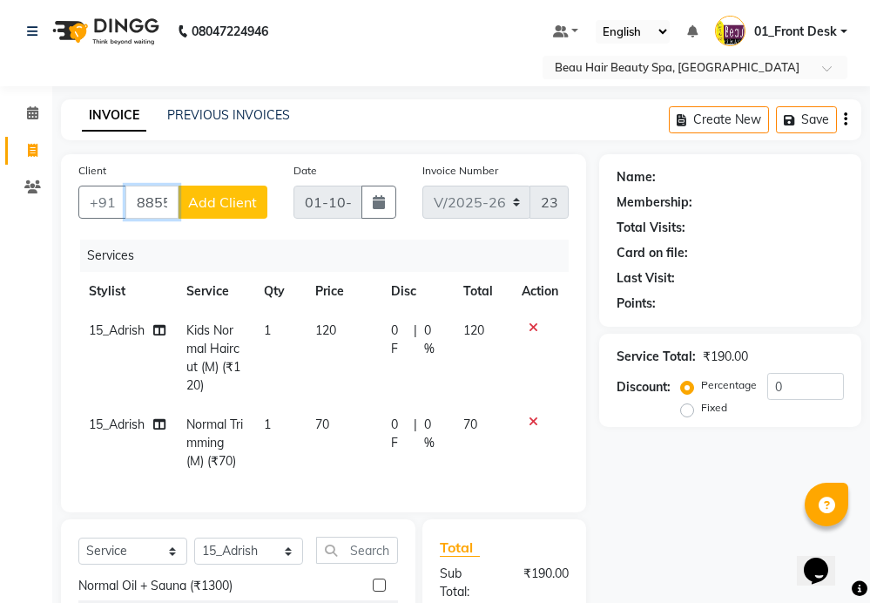
drag, startPoint x: 167, startPoint y: 203, endPoint x: 177, endPoint y: 205, distance: 9.9
click at [168, 203] on input "885558945" at bounding box center [151, 201] width 53 height 33
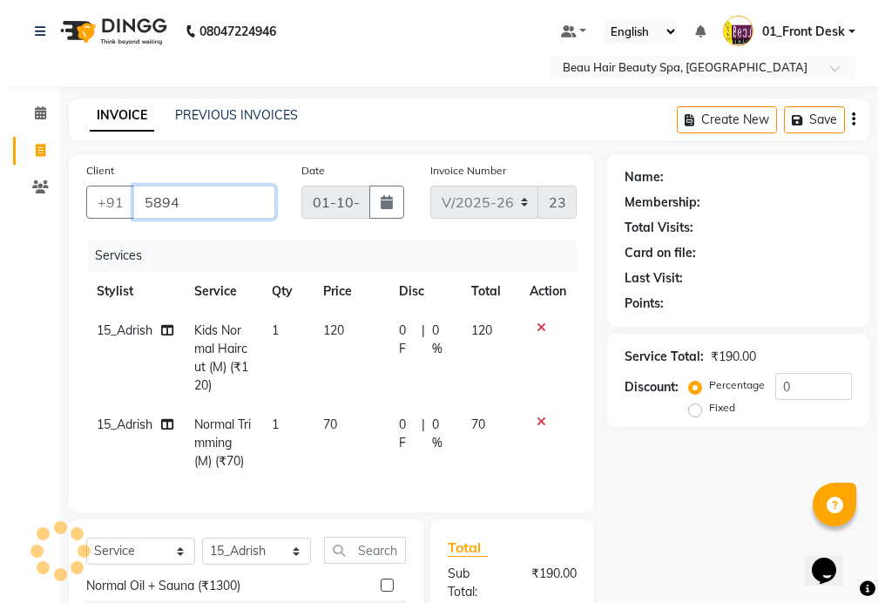
scroll to position [0, 0]
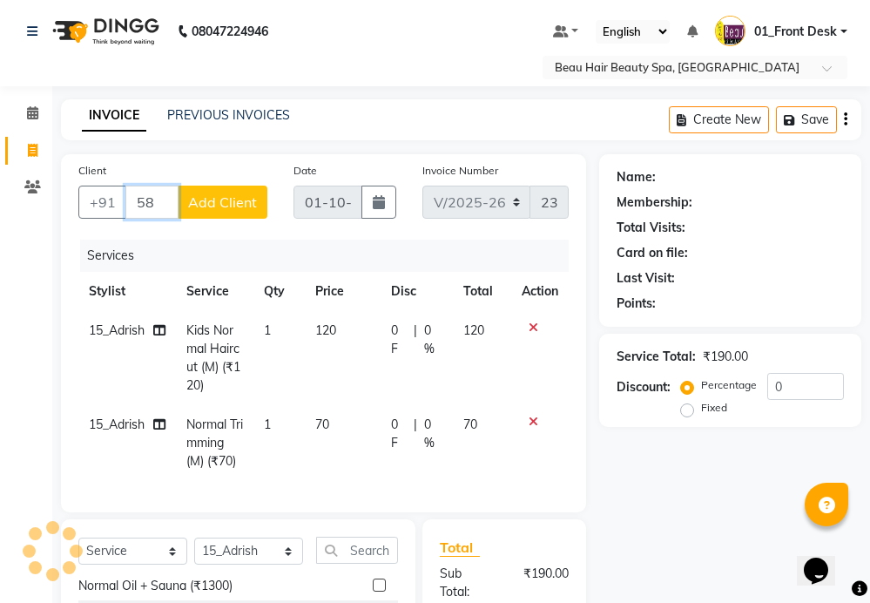
type input "5"
type input "8885558945"
click at [210, 199] on span "Add Client" at bounding box center [222, 201] width 69 height 17
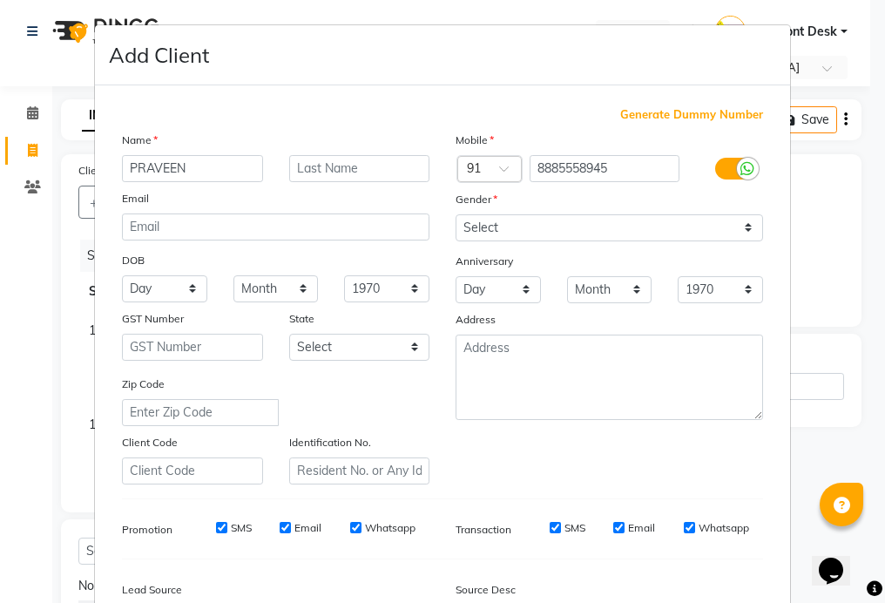
type input "PRAVEEN"
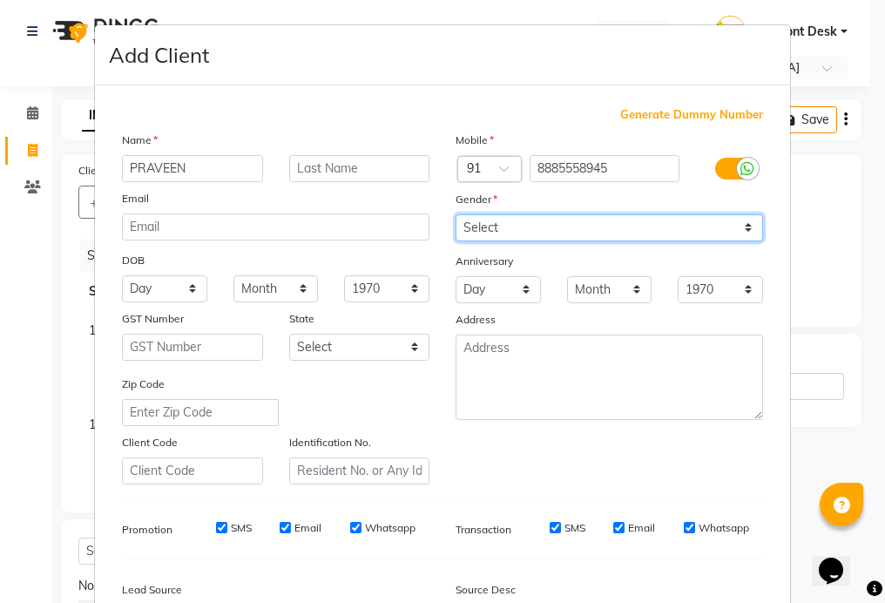
click at [498, 232] on select "Select [DEMOGRAPHIC_DATA] [DEMOGRAPHIC_DATA] Other Prefer Not To Say" at bounding box center [608, 227] width 307 height 27
select select "[DEMOGRAPHIC_DATA]"
click at [455, 214] on select "Select [DEMOGRAPHIC_DATA] [DEMOGRAPHIC_DATA] Other Prefer Not To Say" at bounding box center [608, 227] width 307 height 27
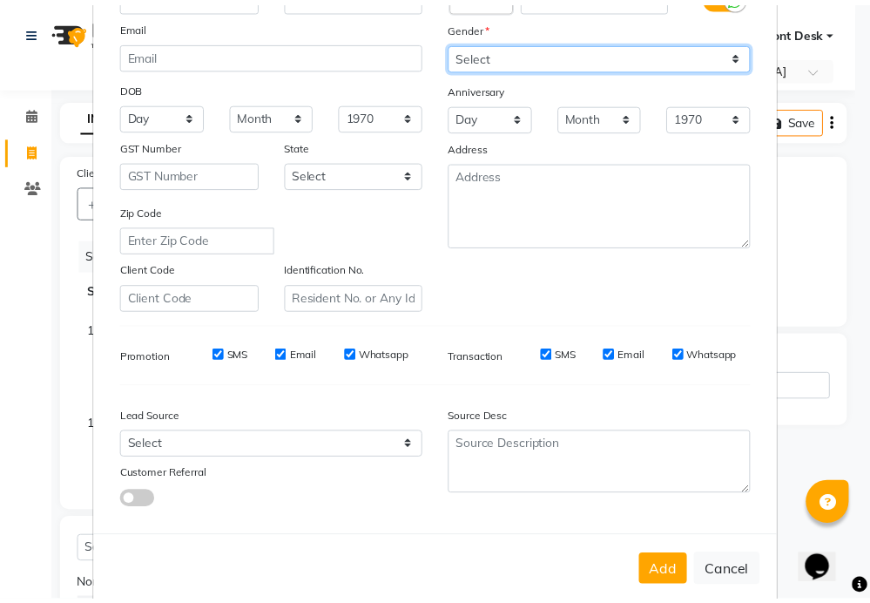
scroll to position [201, 0]
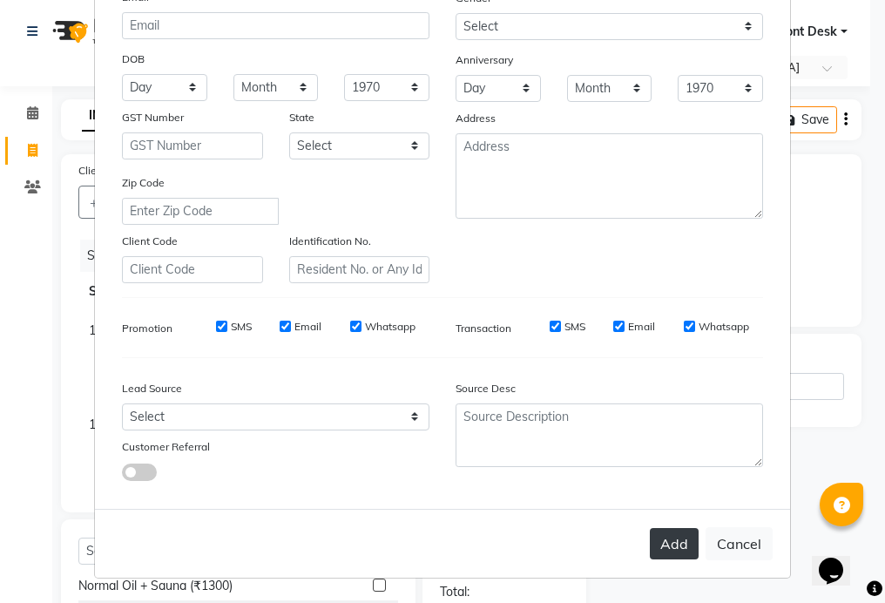
click at [683, 533] on button "Add" at bounding box center [674, 543] width 49 height 31
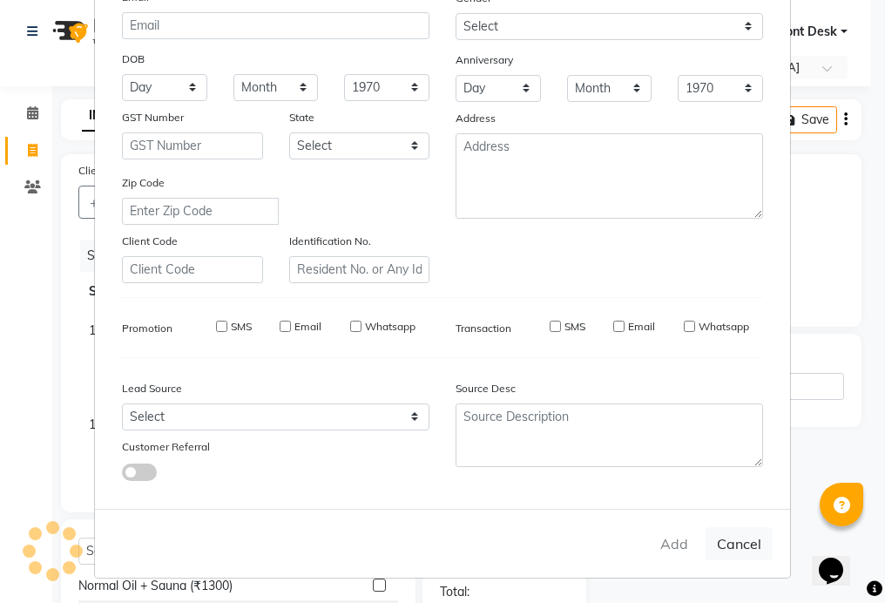
type input "88******45"
select select
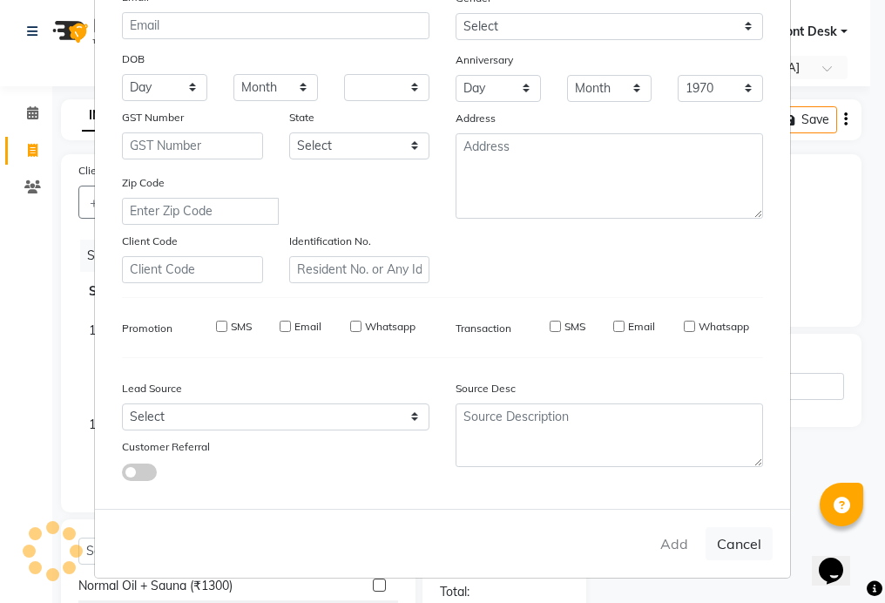
select select
checkbox input "false"
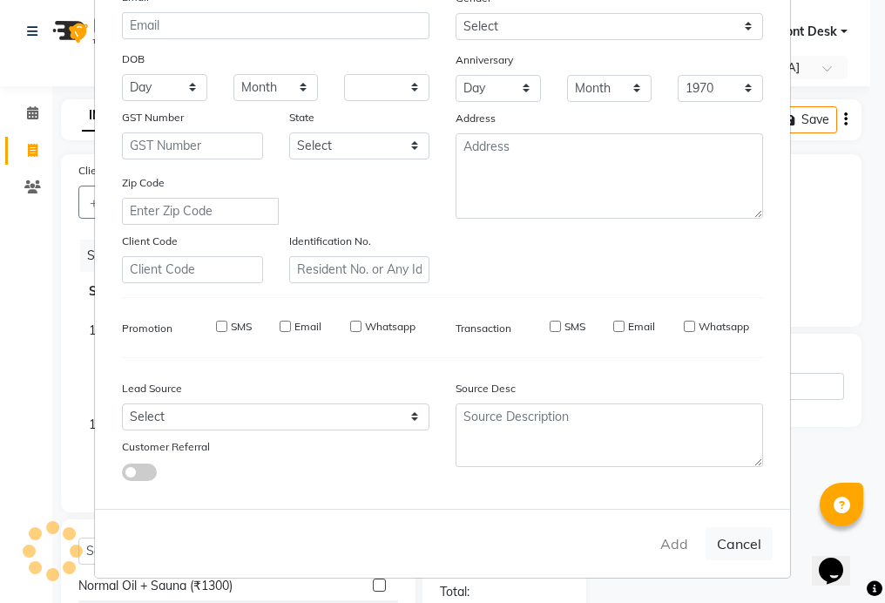
checkbox input "false"
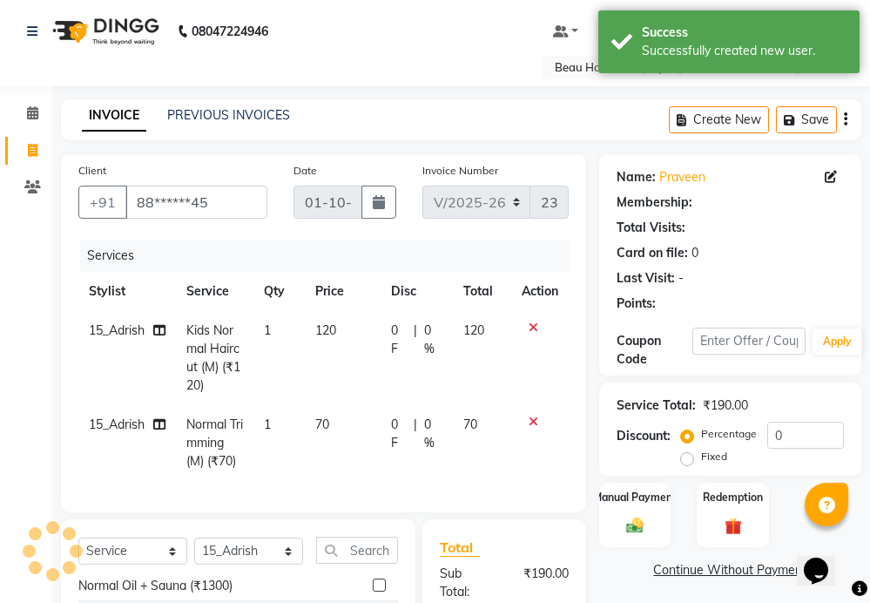
select select "1: Object"
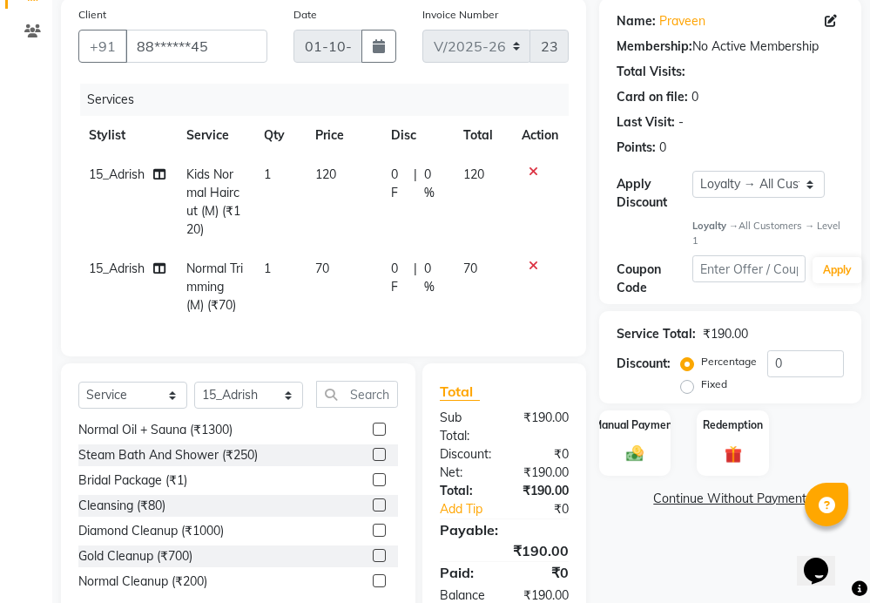
scroll to position [234, 0]
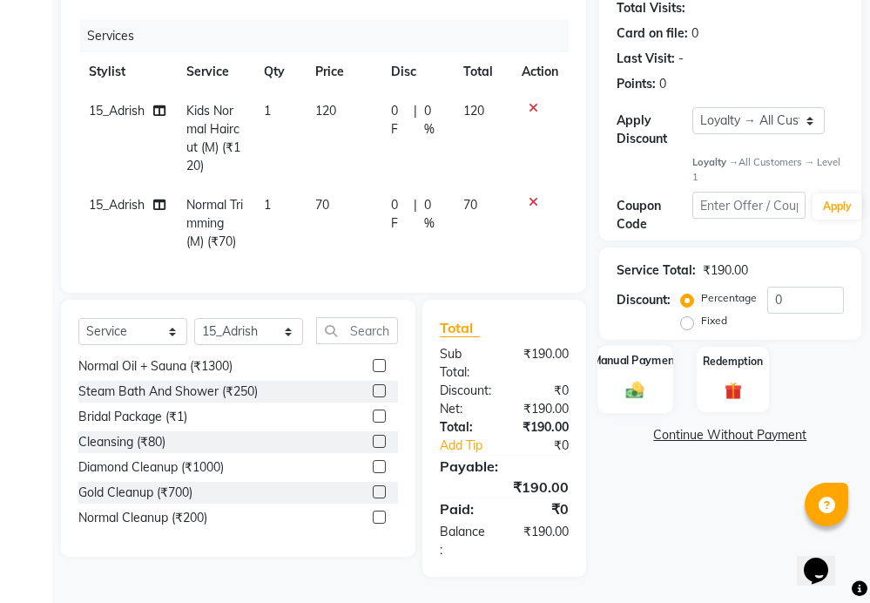
click at [630, 380] on img at bounding box center [634, 390] width 29 height 21
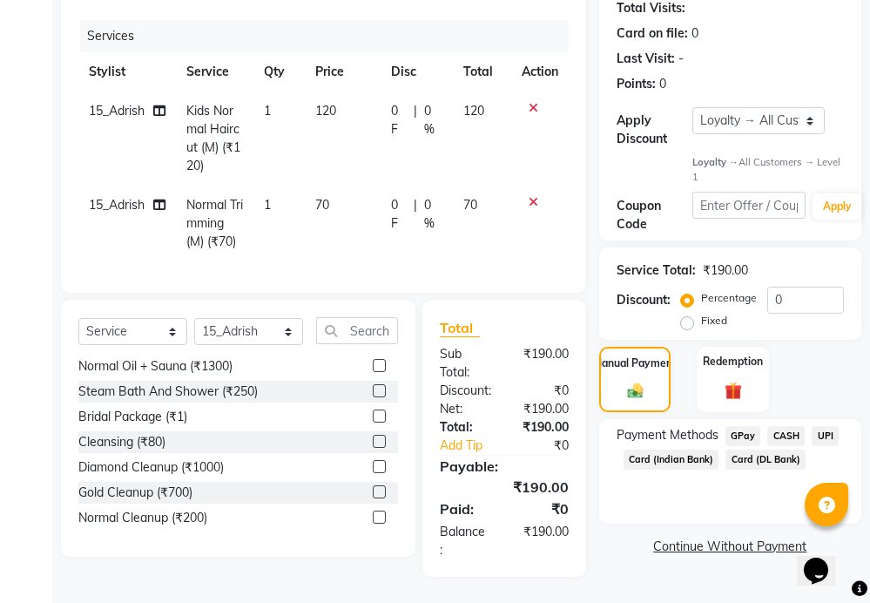
click at [779, 426] on span "CASH" at bounding box center [785, 436] width 37 height 20
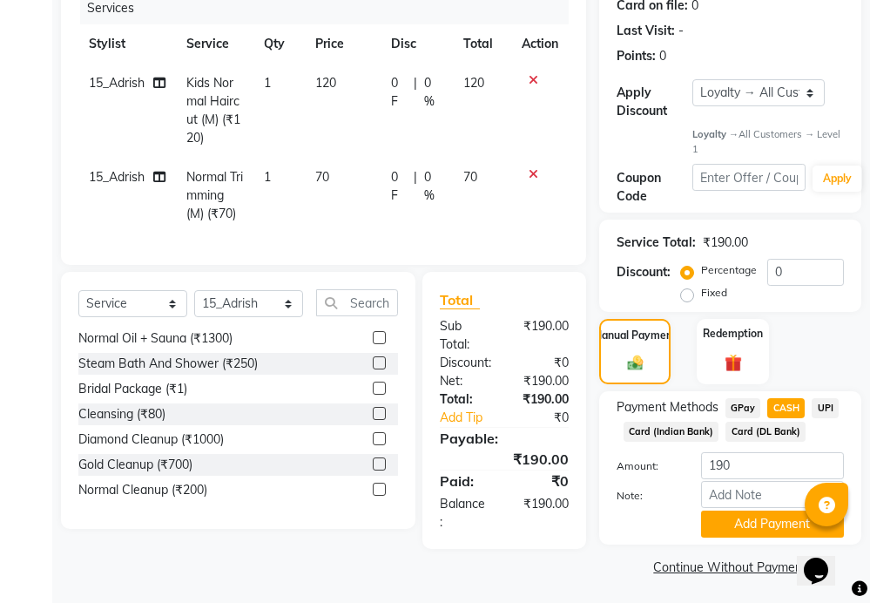
scroll to position [251, 0]
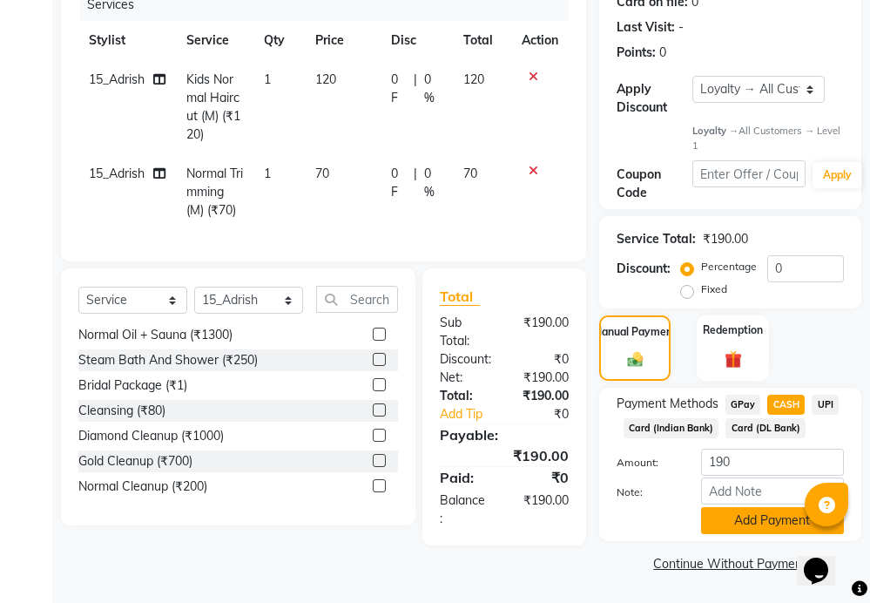
click at [781, 512] on button "Add Payment" at bounding box center [772, 520] width 143 height 27
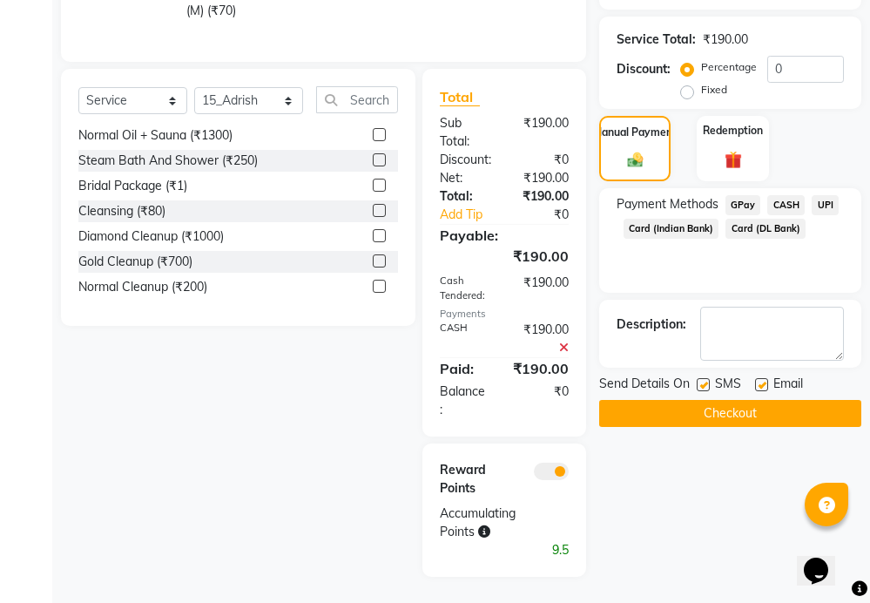
scroll to position [465, 0]
click at [704, 400] on button "Checkout" at bounding box center [730, 413] width 262 height 27
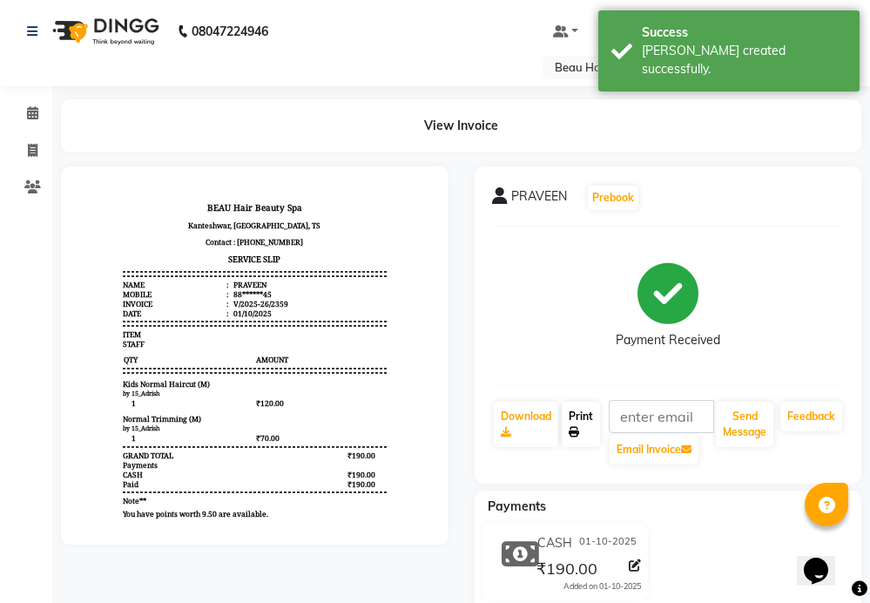
click at [574, 416] on link "Print" at bounding box center [581, 423] width 38 height 45
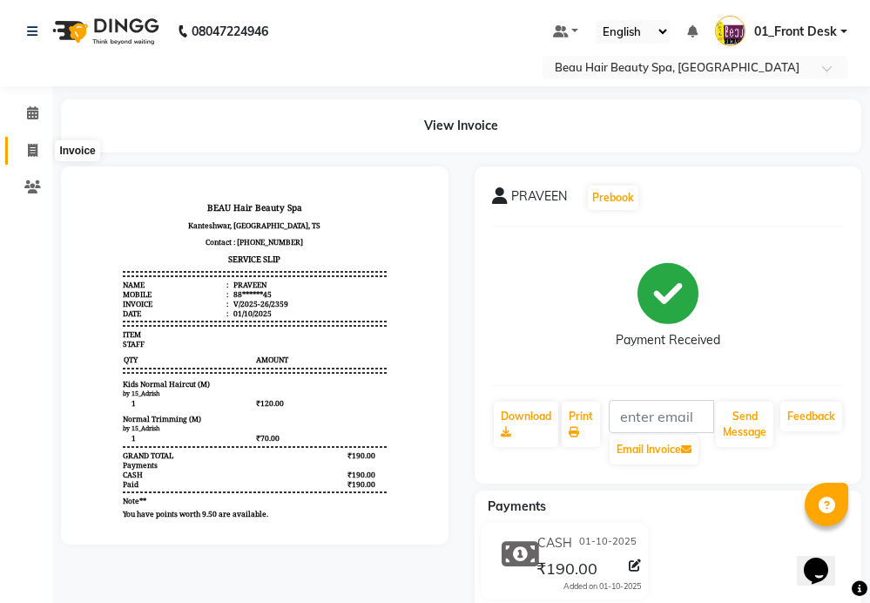
click at [31, 147] on icon at bounding box center [33, 150] width 10 height 13
select select "service"
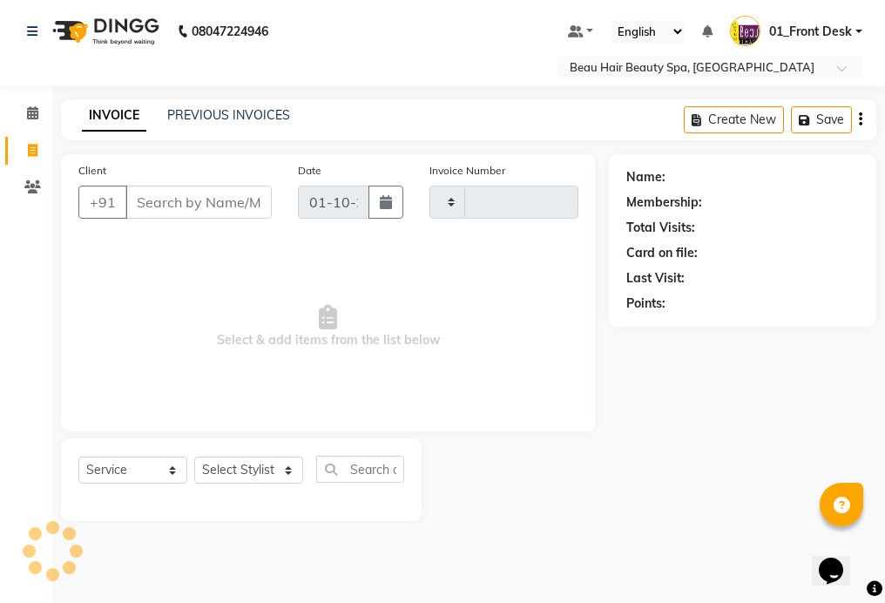
type input "2360"
select select "3470"
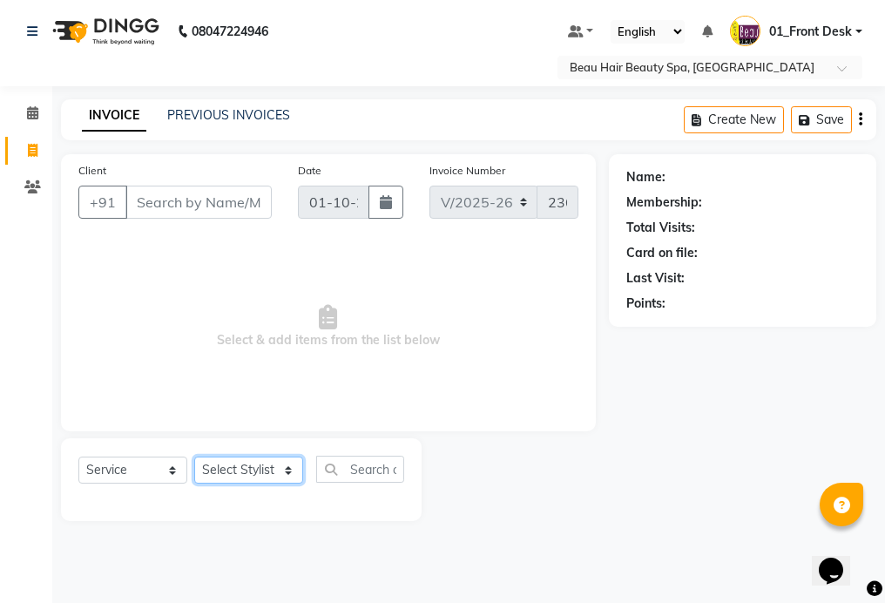
click at [238, 471] on select "Select Stylist 01_Front Desk 04_Lavanya 07_Manjushree 11_Ramesh 15_Adrish 26_Sr…" at bounding box center [248, 469] width 109 height 27
select select "15615"
click at [194, 456] on select "Select Stylist 01_Front Desk 04_Lavanya 07_Manjushree 11_Ramesh 15_Adrish 26_Sr…" at bounding box center [248, 469] width 109 height 27
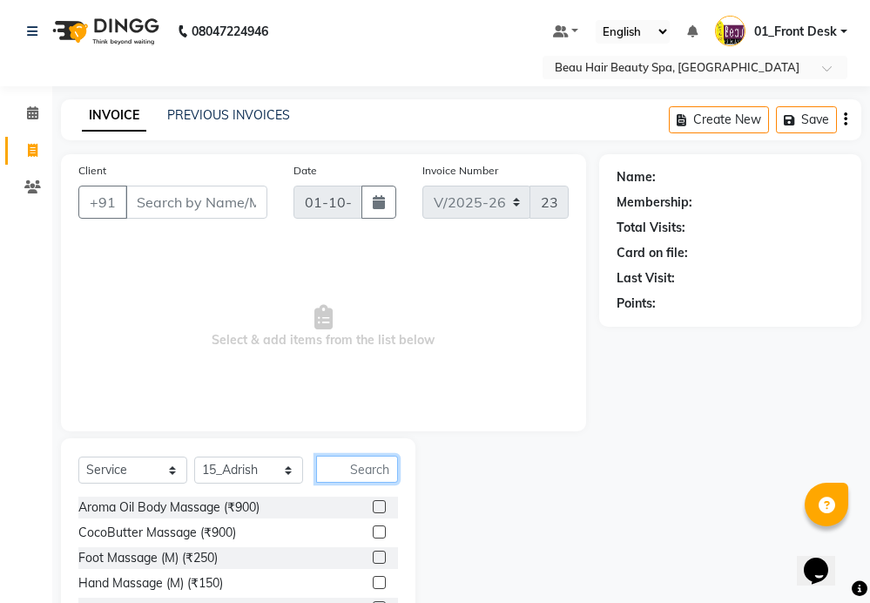
click at [359, 478] on input "text" at bounding box center [357, 468] width 82 height 27
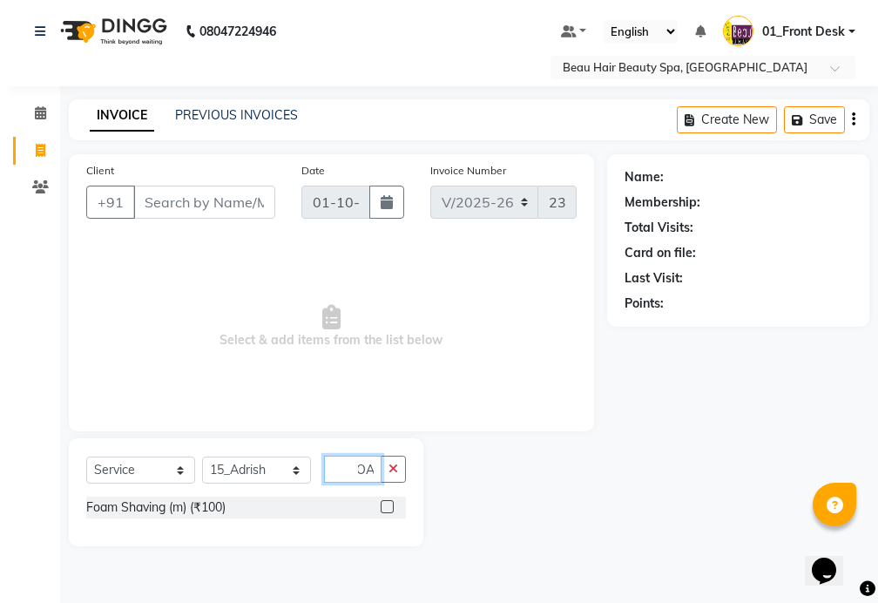
scroll to position [0, 3]
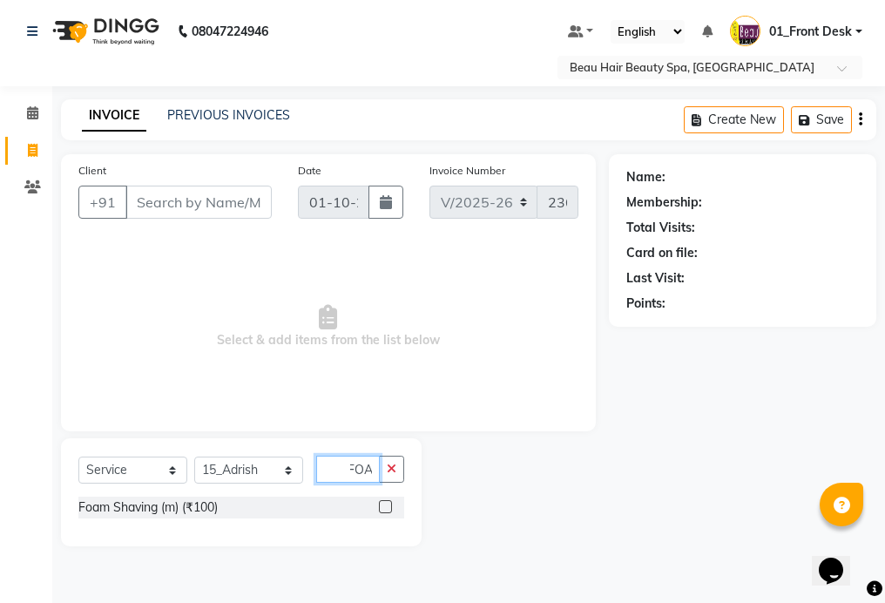
type input "FOA"
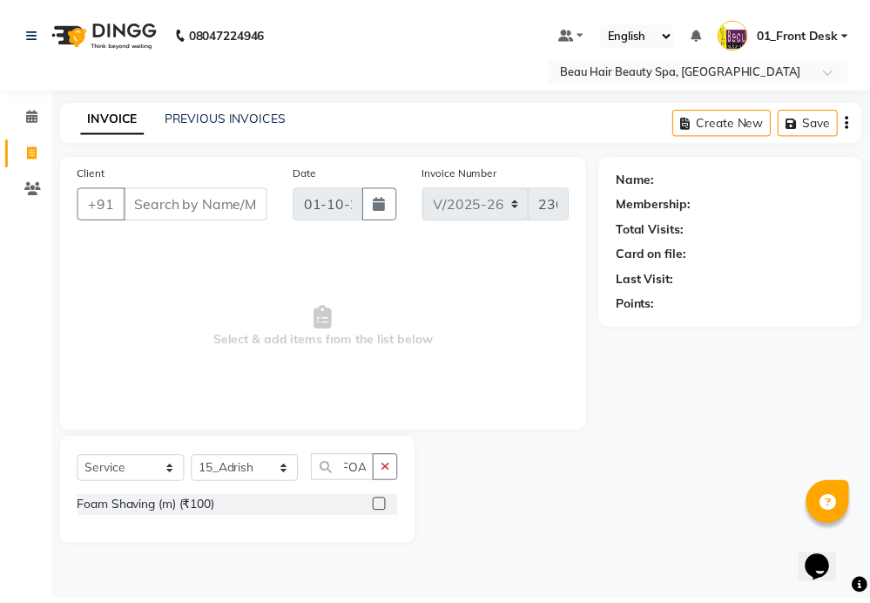
scroll to position [0, 0]
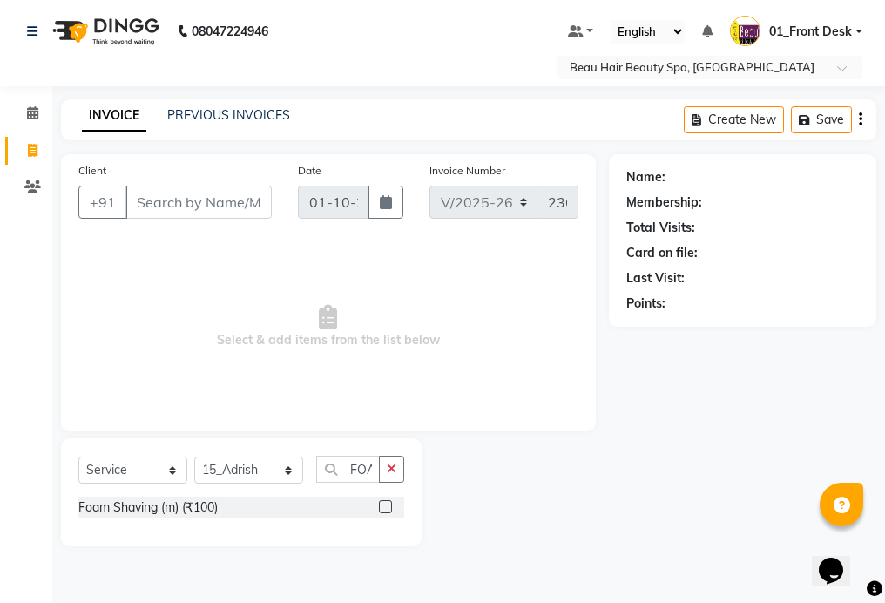
click at [387, 506] on label at bounding box center [385, 506] width 13 height 13
click at [387, 506] on input "checkbox" at bounding box center [384, 507] width 11 height 11
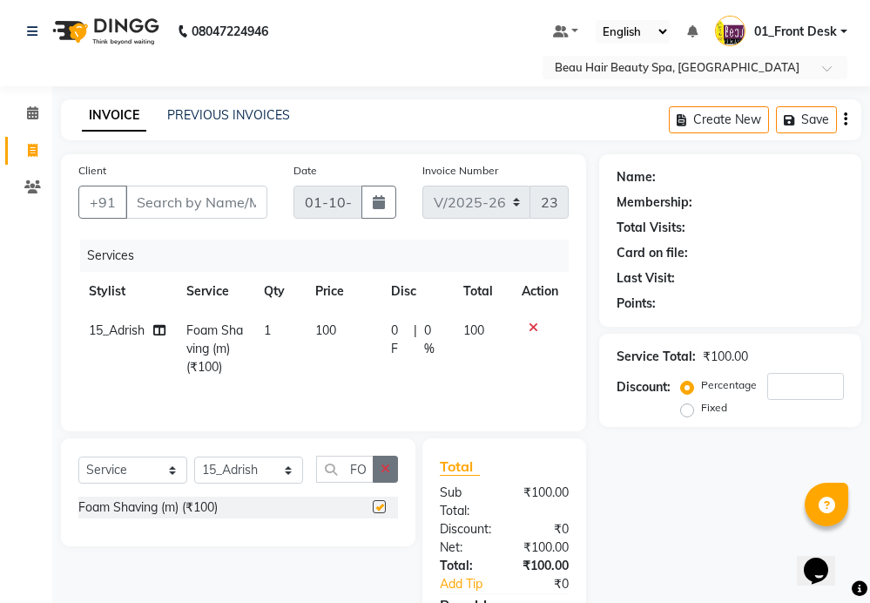
checkbox input "false"
click at [384, 475] on icon "button" at bounding box center [386, 468] width 10 height 12
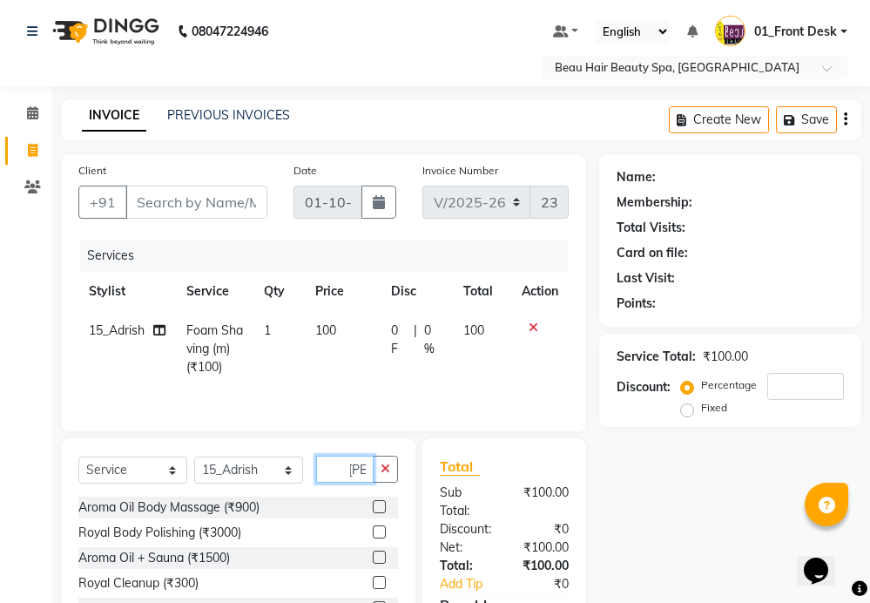
scroll to position [0, 10]
type input "[PERSON_NAME]"
click at [379, 527] on label at bounding box center [379, 531] width 13 height 13
click at [379, 527] on input "checkbox" at bounding box center [378, 532] width 11 height 11
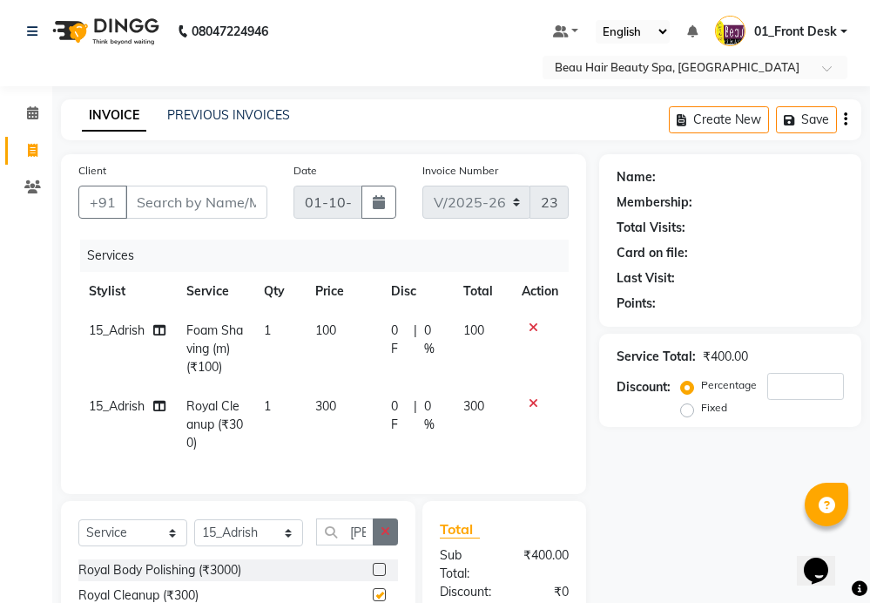
checkbox input "false"
click at [379, 545] on button "button" at bounding box center [385, 531] width 25 height 27
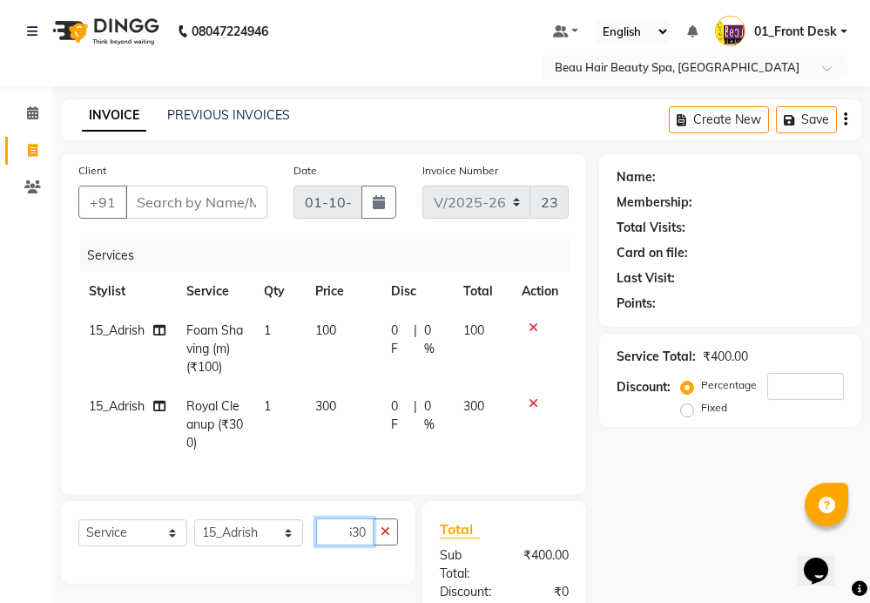
scroll to position [0, 5]
type input "6"
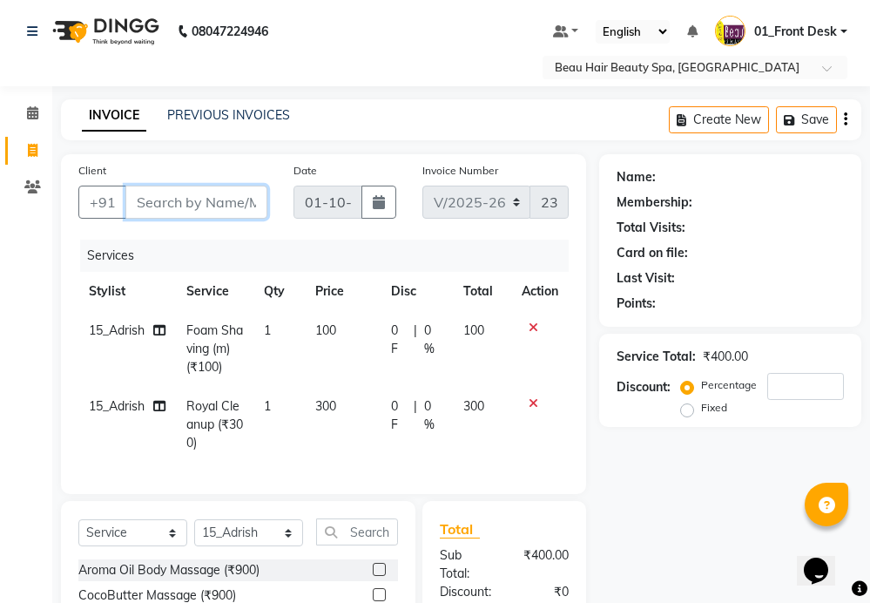
click at [137, 205] on input "Client" at bounding box center [196, 201] width 142 height 33
type input "6"
type input "0"
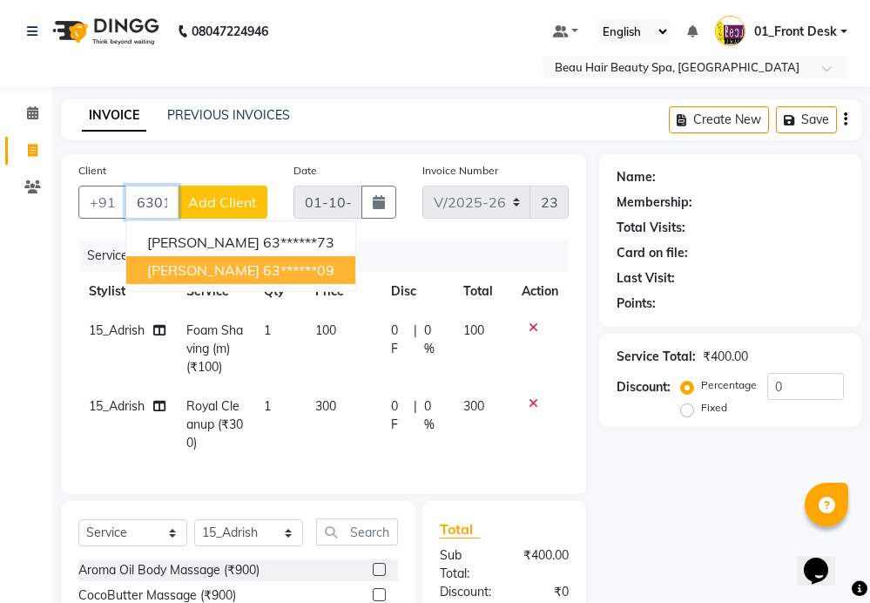
click at [271, 272] on ngb-highlight "63******09" at bounding box center [298, 269] width 71 height 17
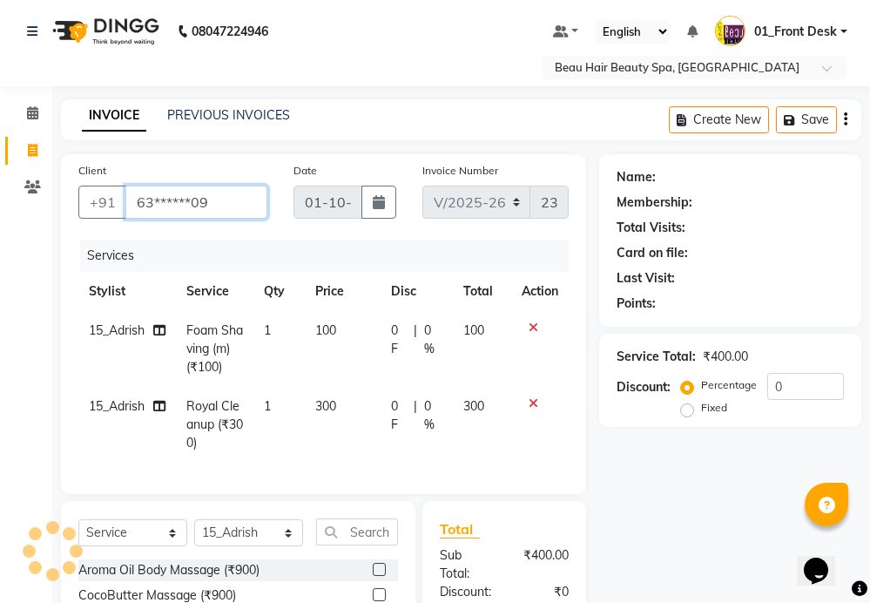
type input "63******09"
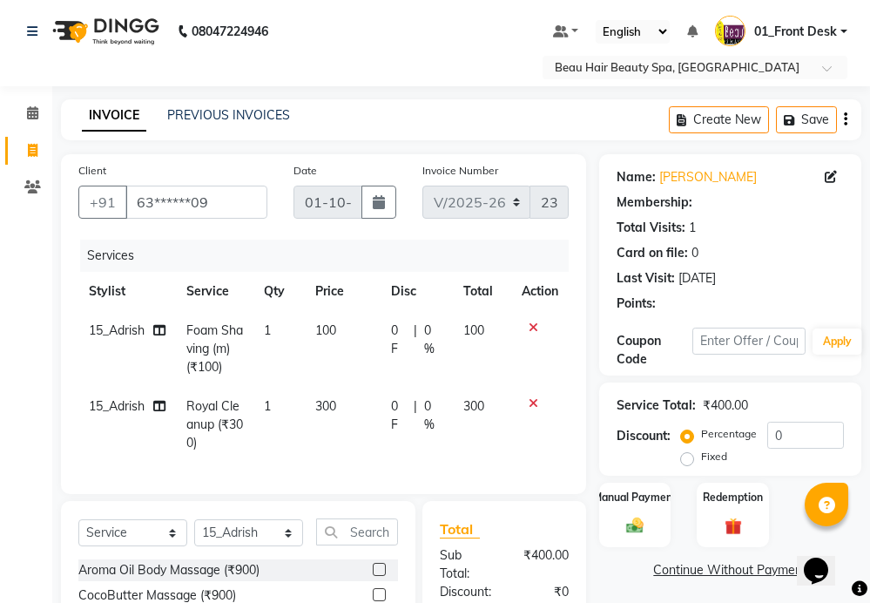
select select "1: Object"
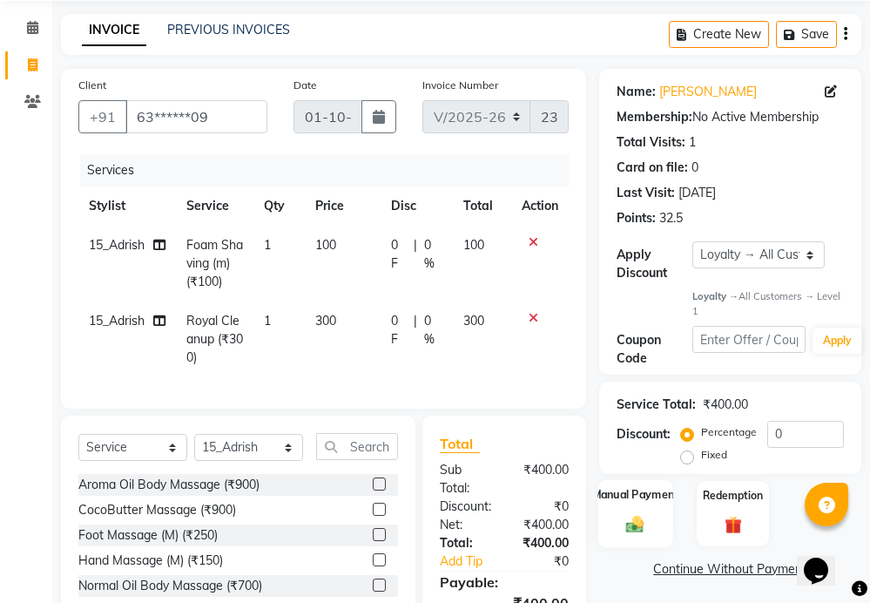
scroll to position [216, 0]
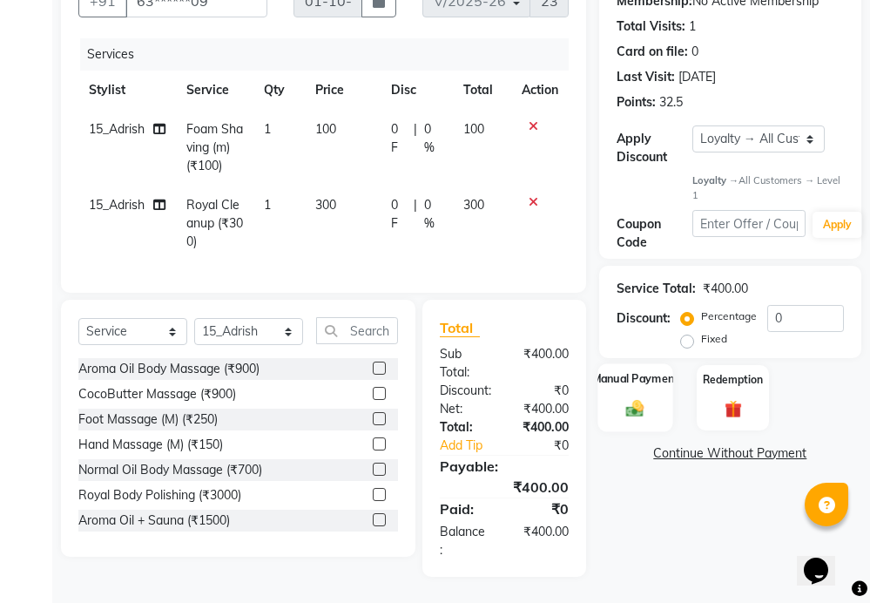
click at [619, 388] on div "Manual Payment" at bounding box center [634, 398] width 75 height 68
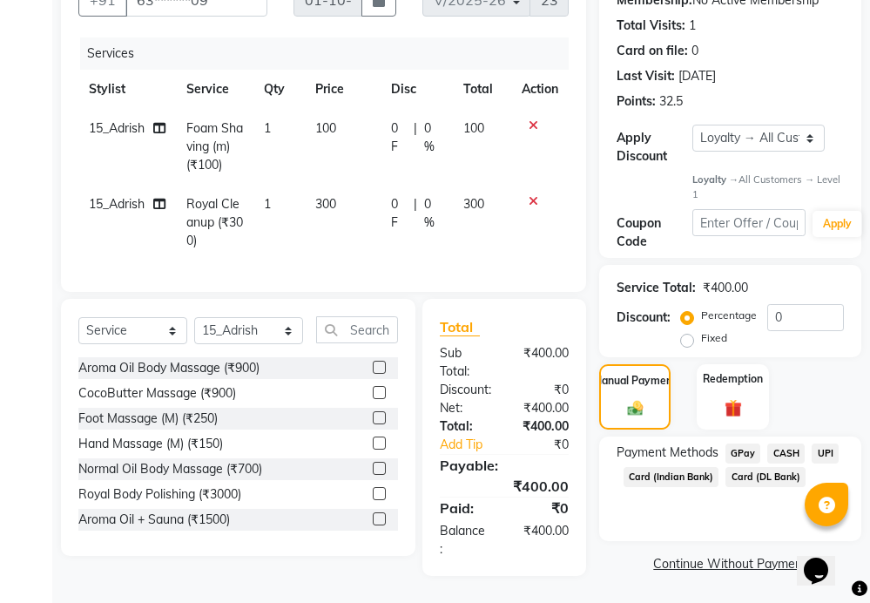
click at [785, 443] on span "CASH" at bounding box center [785, 453] width 37 height 20
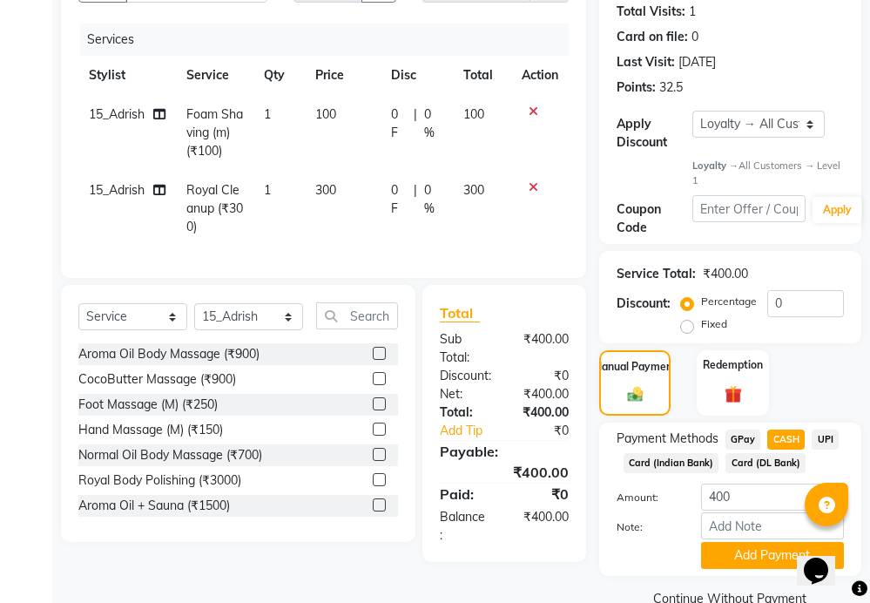
click at [817, 434] on span "UPI" at bounding box center [825, 439] width 27 height 20
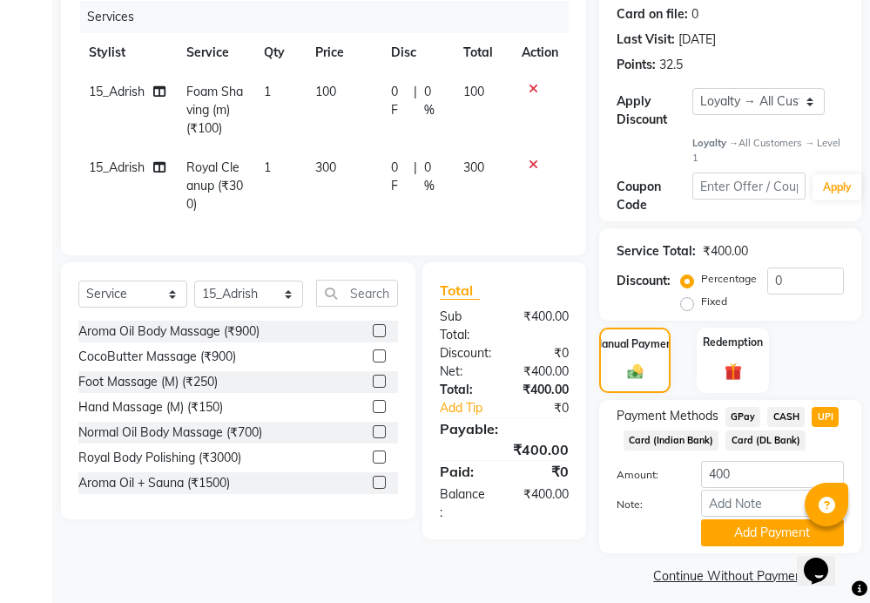
scroll to position [251, 0]
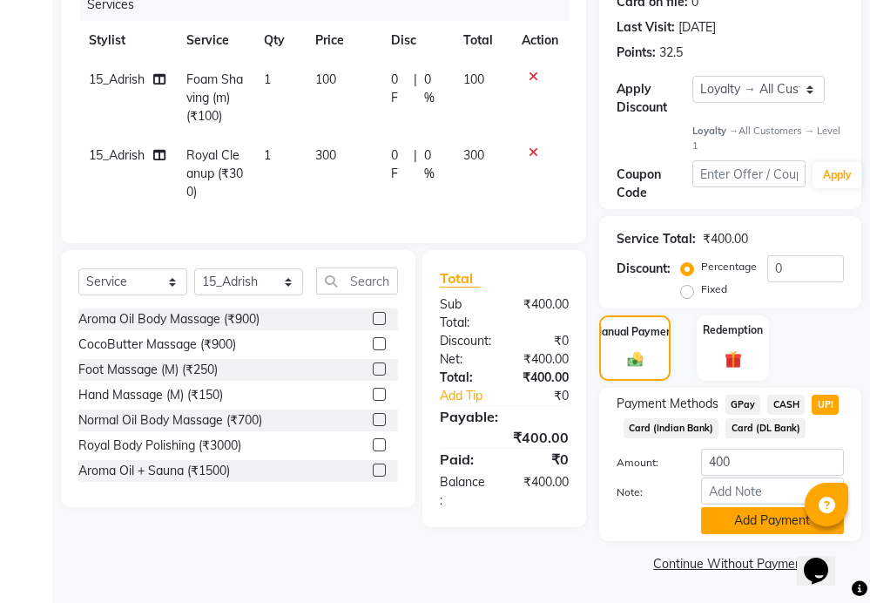
click at [740, 523] on button "Add Payment" at bounding box center [772, 520] width 143 height 27
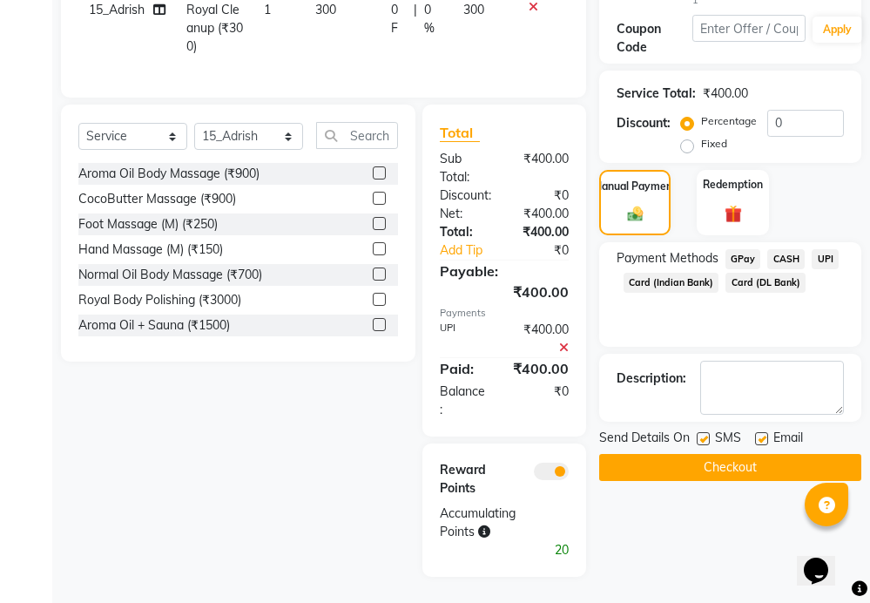
scroll to position [411, 0]
click at [686, 454] on button "Checkout" at bounding box center [730, 467] width 262 height 27
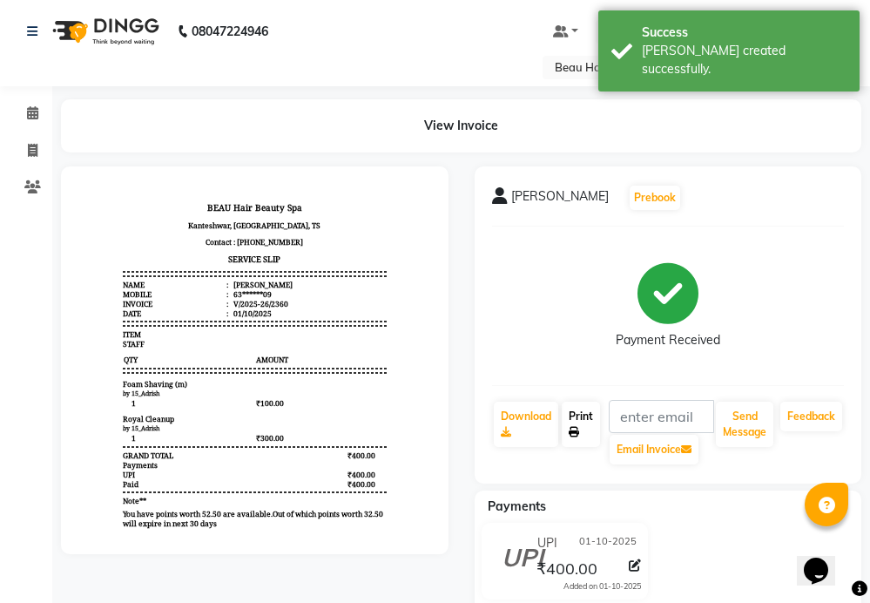
click at [578, 408] on link "Print" at bounding box center [581, 423] width 38 height 45
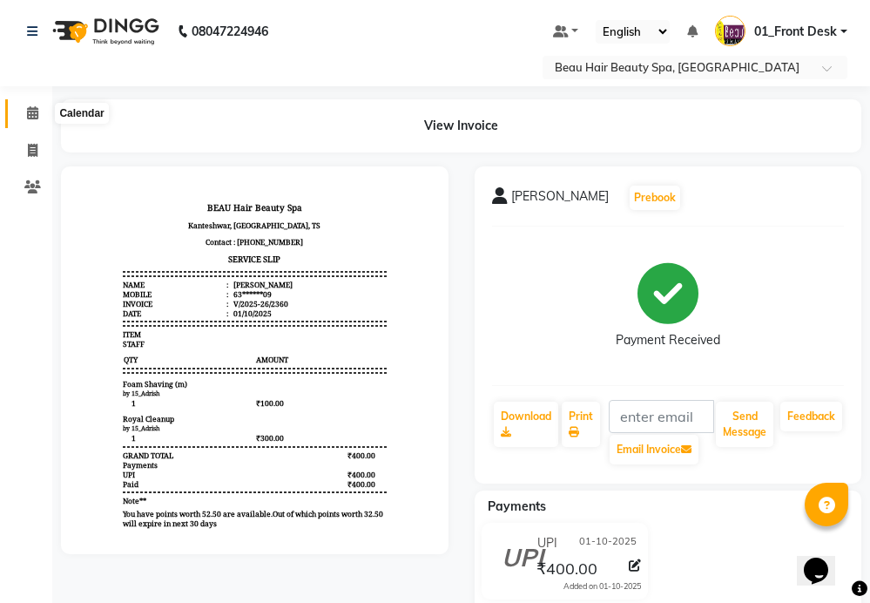
click at [32, 111] on icon at bounding box center [32, 112] width 11 height 13
